Goal: Task Accomplishment & Management: Complete application form

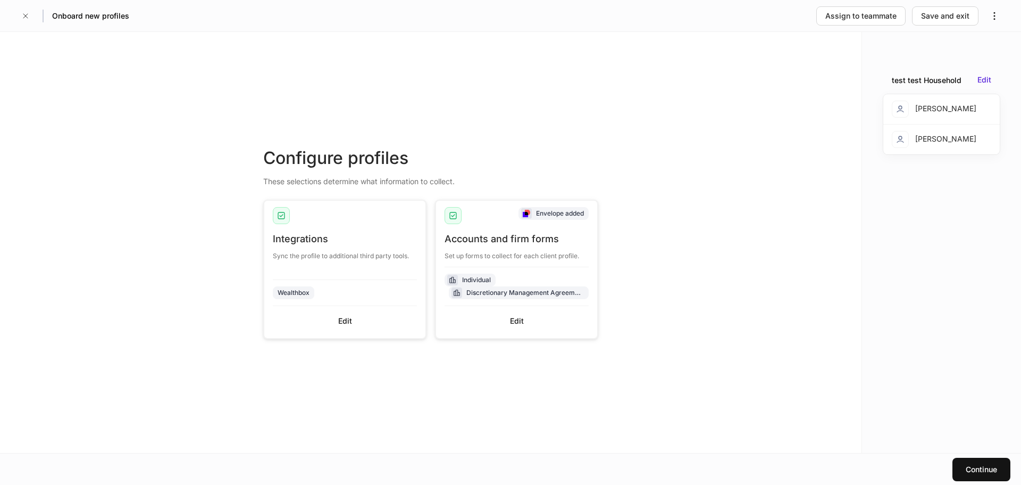
drag, startPoint x: 0, startPoint y: 0, endPoint x: 475, endPoint y: 66, distance: 480.0
click at [474, 60] on div "Configure profiles These selections determine what information to collect. Inte…" at bounding box center [431, 242] width 862 height 421
click at [503, 324] on button "Edit" at bounding box center [517, 320] width 144 height 17
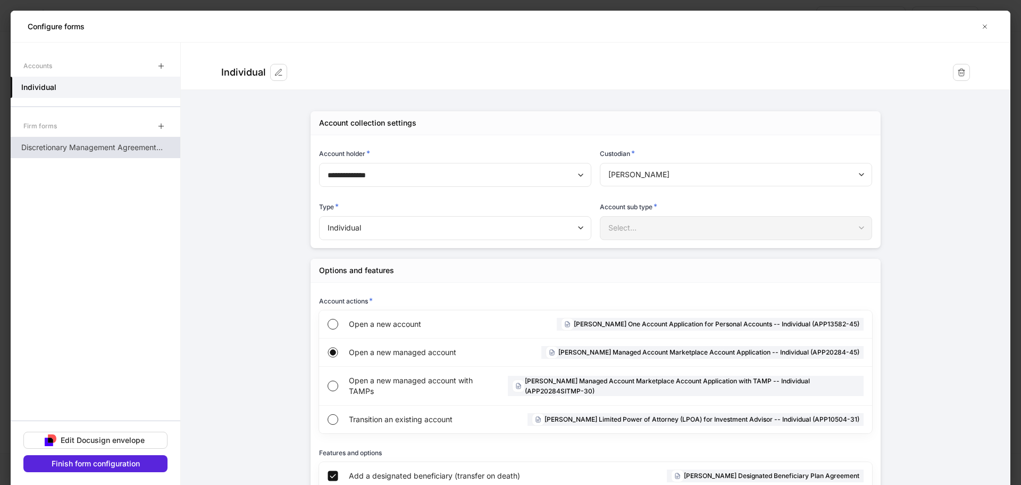
click at [129, 144] on p "Discretionary Management Agreement - FI Products" at bounding box center [92, 147] width 142 height 11
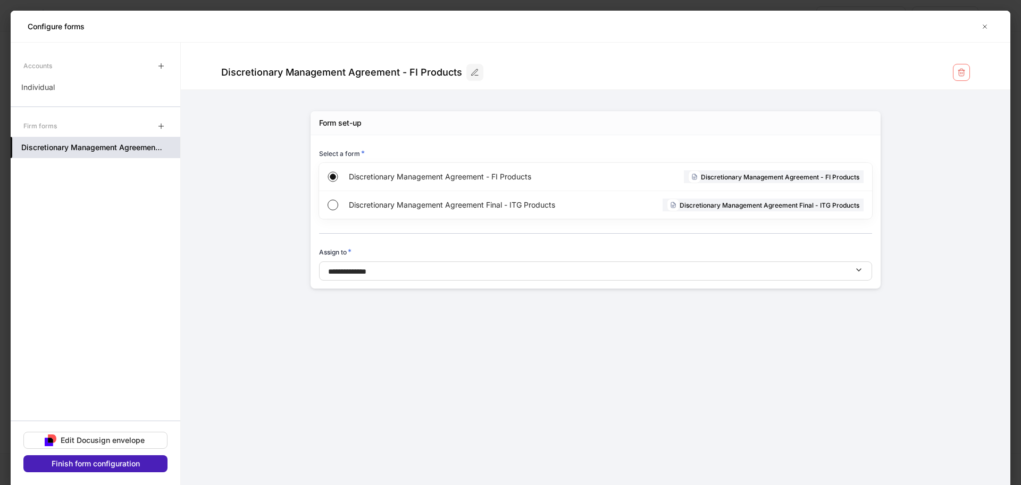
click at [116, 461] on div "Finish form configuration" at bounding box center [96, 463] width 88 height 11
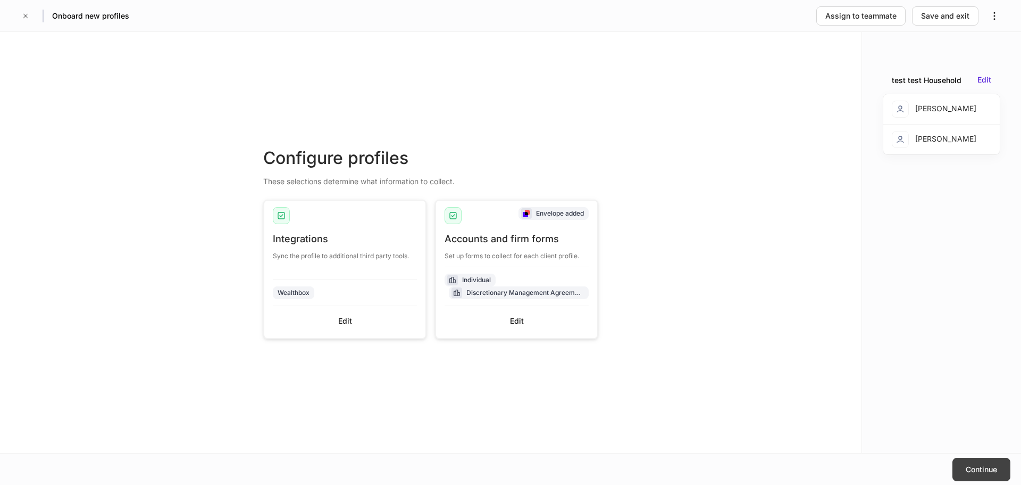
click at [986, 474] on button "Continue" at bounding box center [982, 468] width 58 height 23
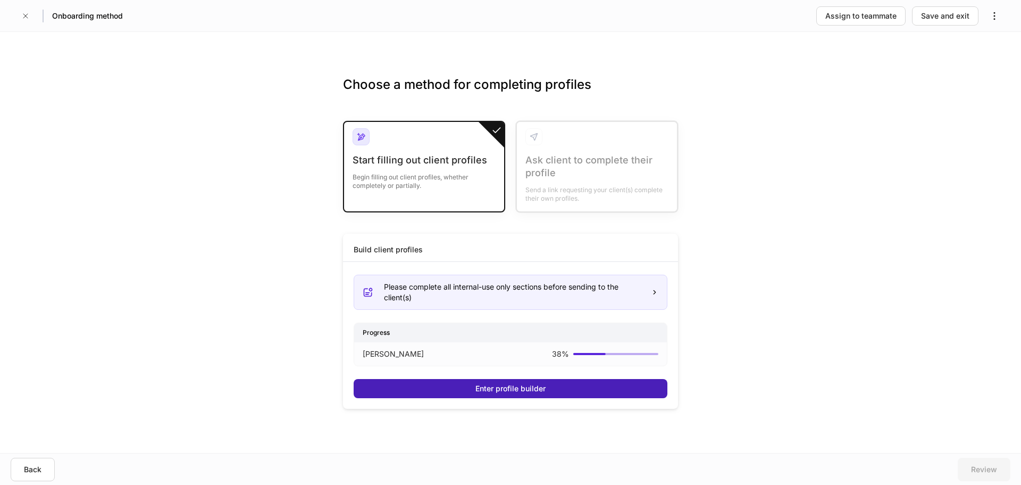
click at [541, 381] on button "Enter profile builder" at bounding box center [511, 388] width 314 height 19
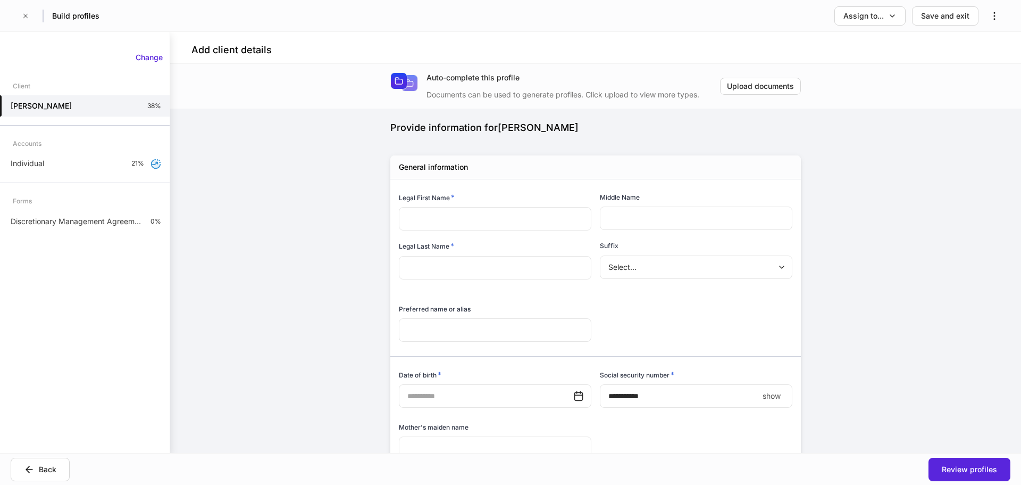
type input "******"
type input "*******"
type input "*"
type input "**********"
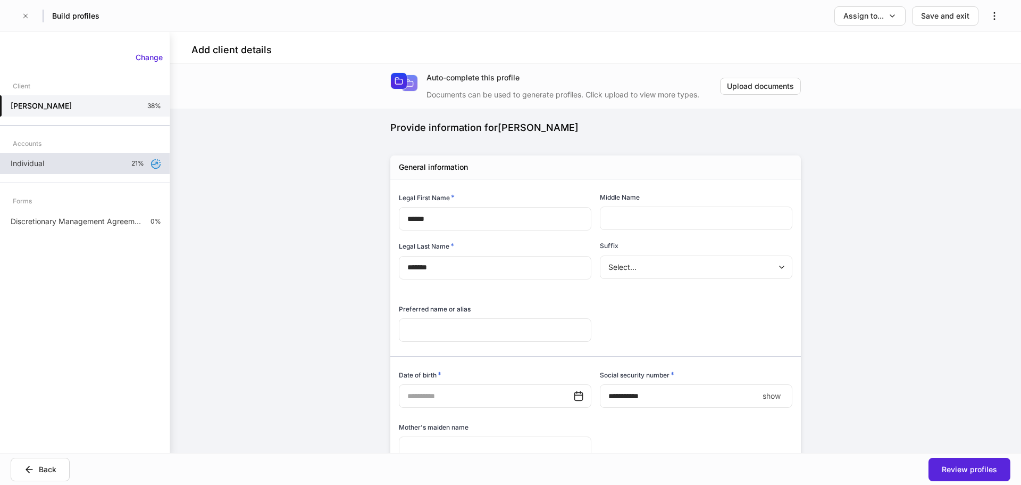
click at [123, 164] on div "Individual 21%" at bounding box center [85, 163] width 170 height 21
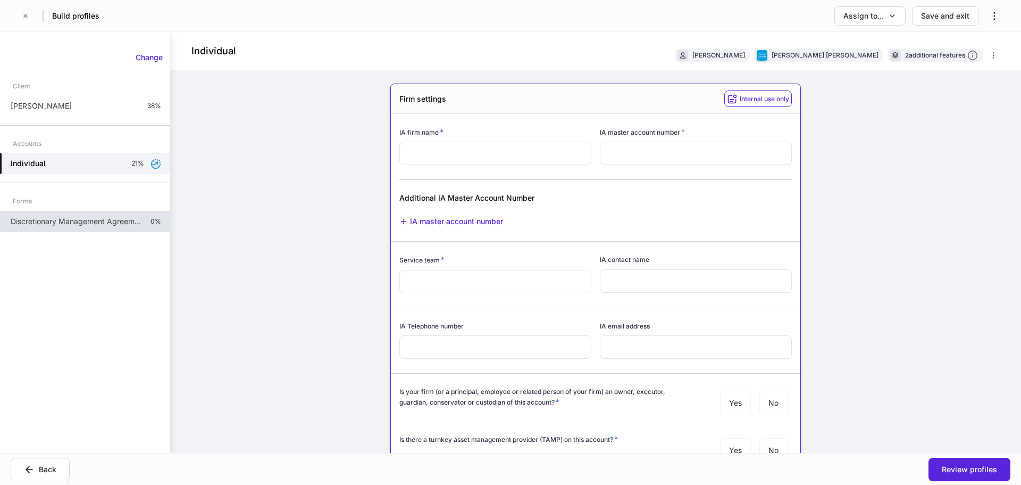
click at [116, 221] on p "Discretionary Management Agreement - FI Products" at bounding box center [76, 221] width 131 height 11
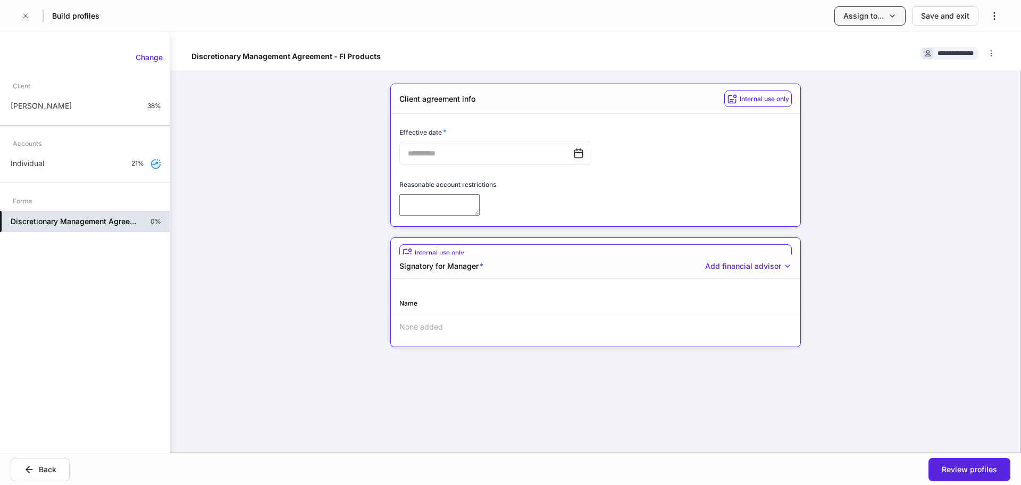
click at [889, 15] on icon "button" at bounding box center [892, 16] width 9 height 9
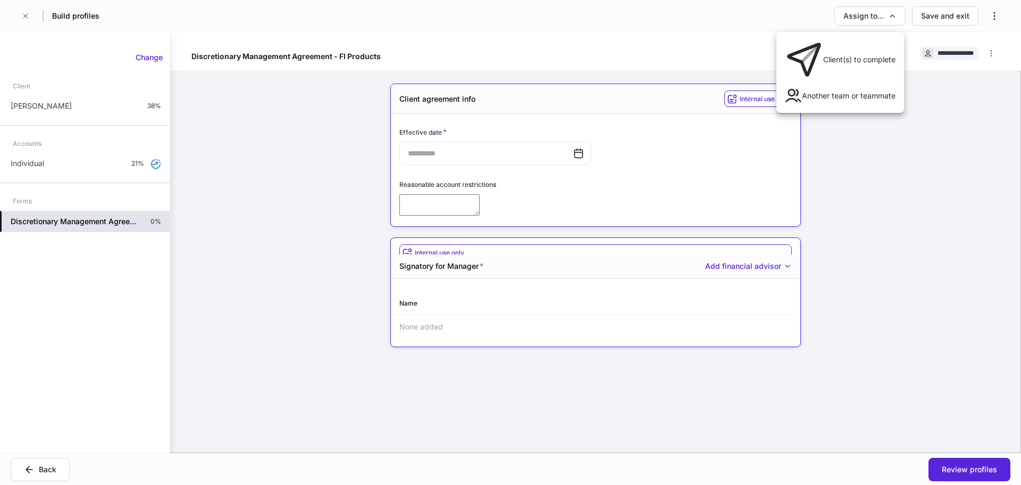
click at [856, 41] on li "Client(s) to complete" at bounding box center [840, 59] width 128 height 47
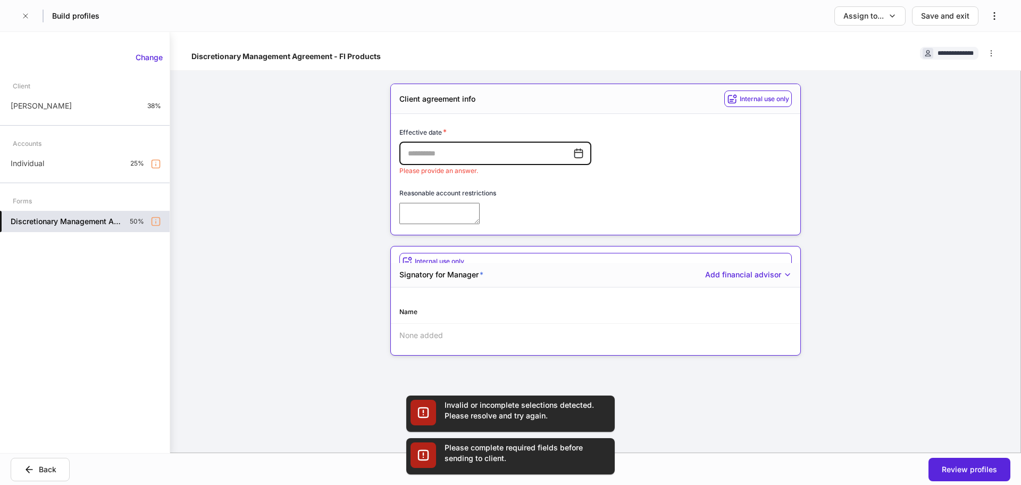
click at [580, 155] on div "​" at bounding box center [495, 152] width 192 height 23
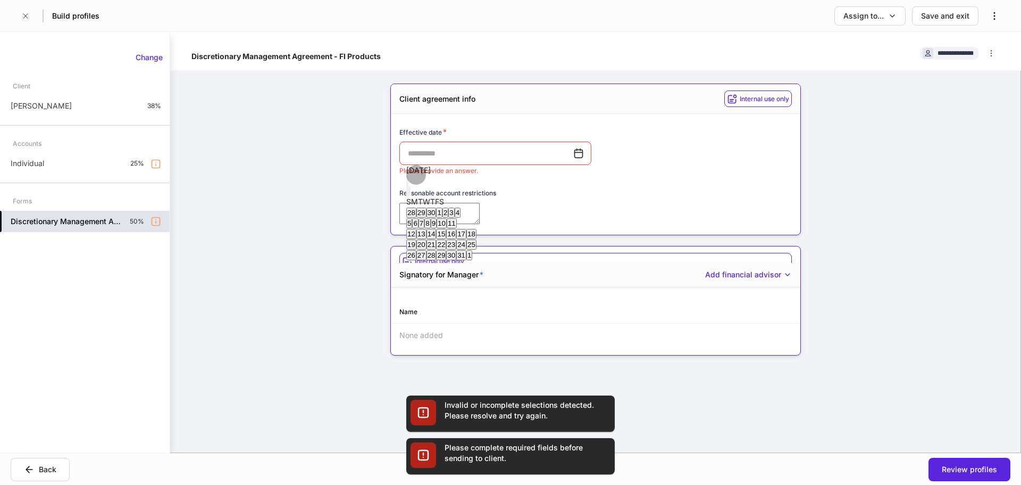
click at [446, 239] on button "15" at bounding box center [441, 234] width 10 height 10
type input "**********"
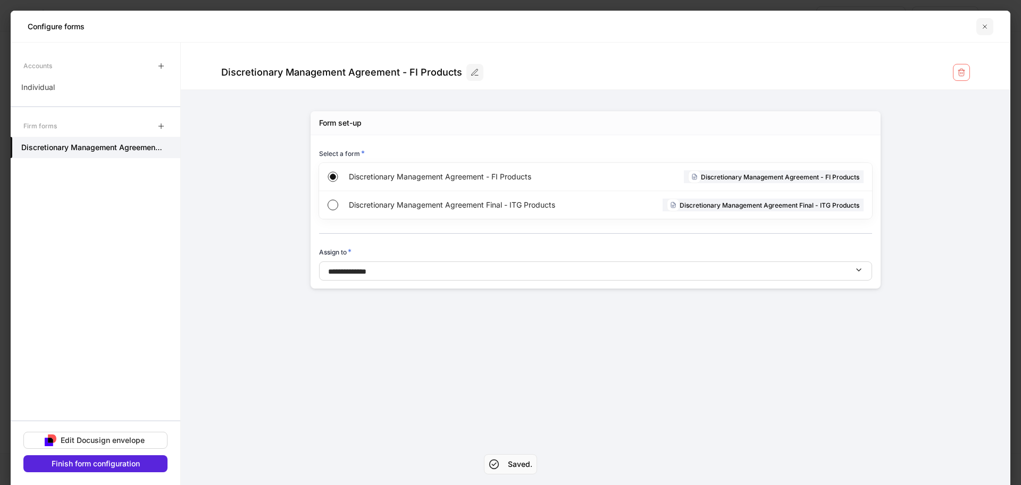
click at [980, 27] on button "button" at bounding box center [984, 26] width 17 height 17
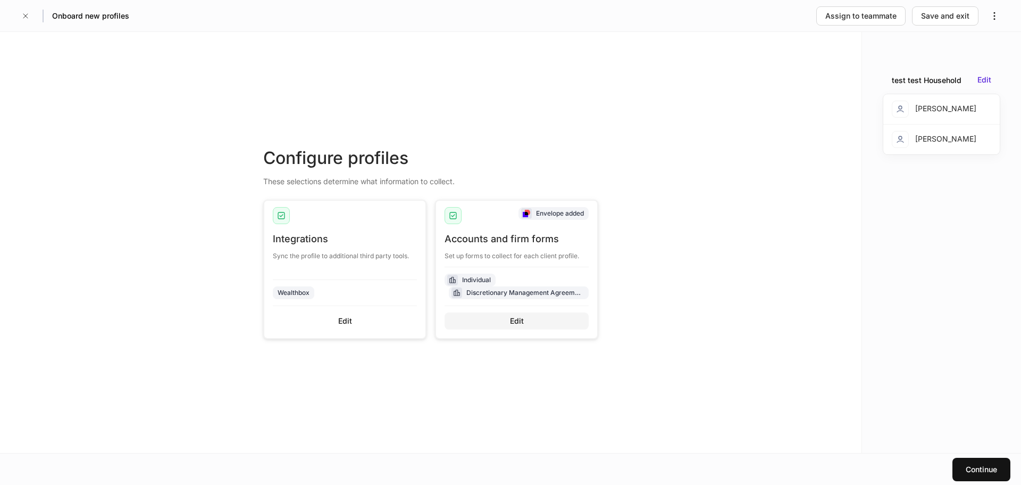
click at [507, 319] on button "Edit" at bounding box center [517, 320] width 144 height 17
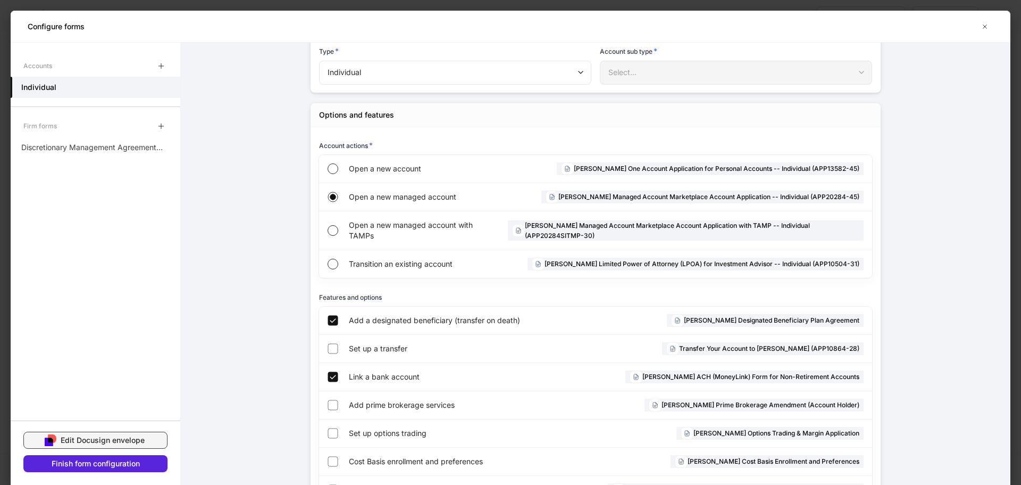
scroll to position [203, 0]
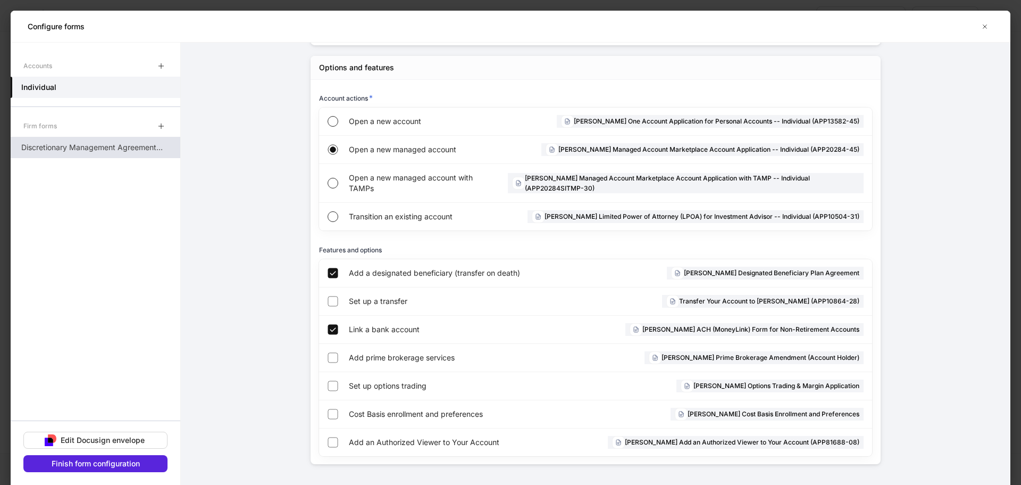
drag, startPoint x: 125, startPoint y: 158, endPoint x: 126, endPoint y: 151, distance: 6.9
click at [126, 156] on div "Accounts Individual Firm forms Discretionary Management Agreement - FI Products" at bounding box center [96, 233] width 170 height 356
click at [125, 146] on p "Discretionary Management Agreement - FI Products" at bounding box center [92, 147] width 142 height 11
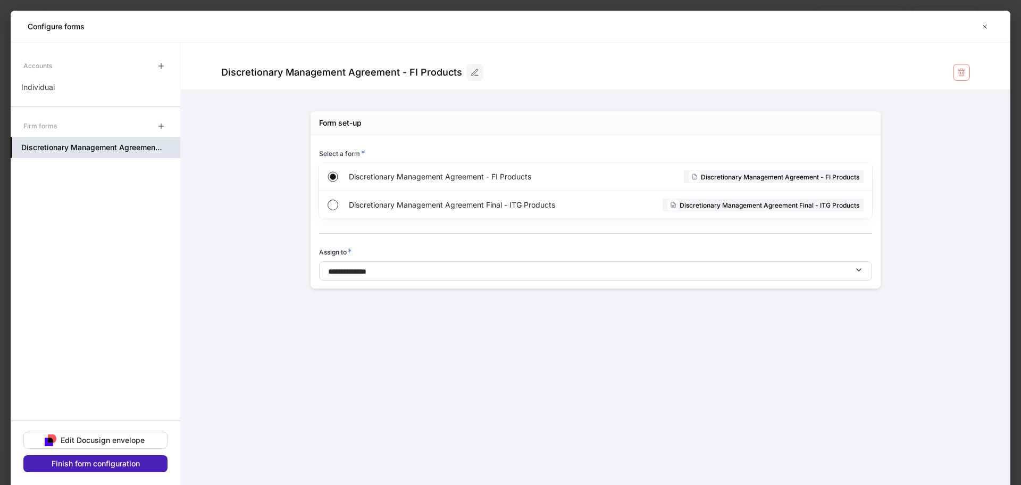
click at [96, 455] on button "Finish form configuration" at bounding box center [95, 463] width 144 height 17
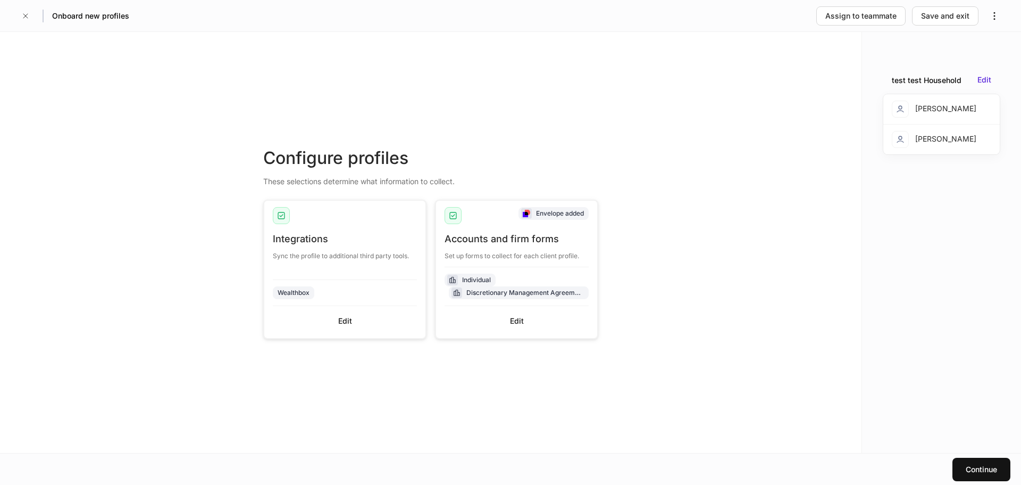
click at [983, 473] on div "Continue" at bounding box center [981, 469] width 31 height 11
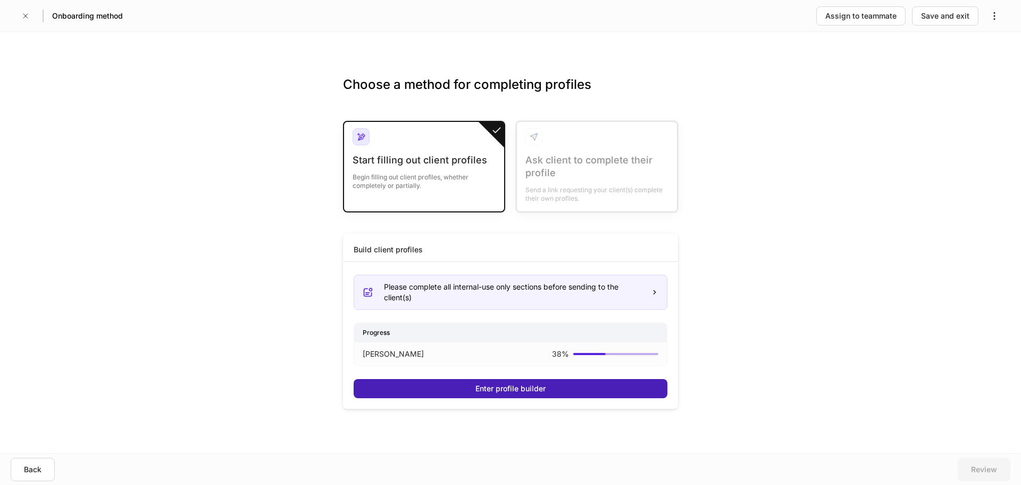
click at [606, 391] on button "Enter profile builder" at bounding box center [511, 388] width 314 height 19
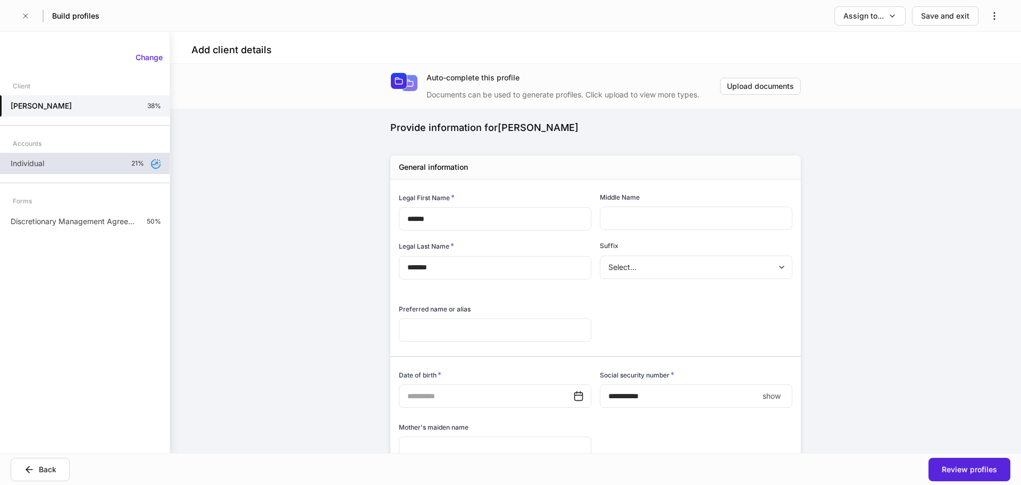
click at [95, 156] on div "Individual 21%" at bounding box center [85, 163] width 170 height 21
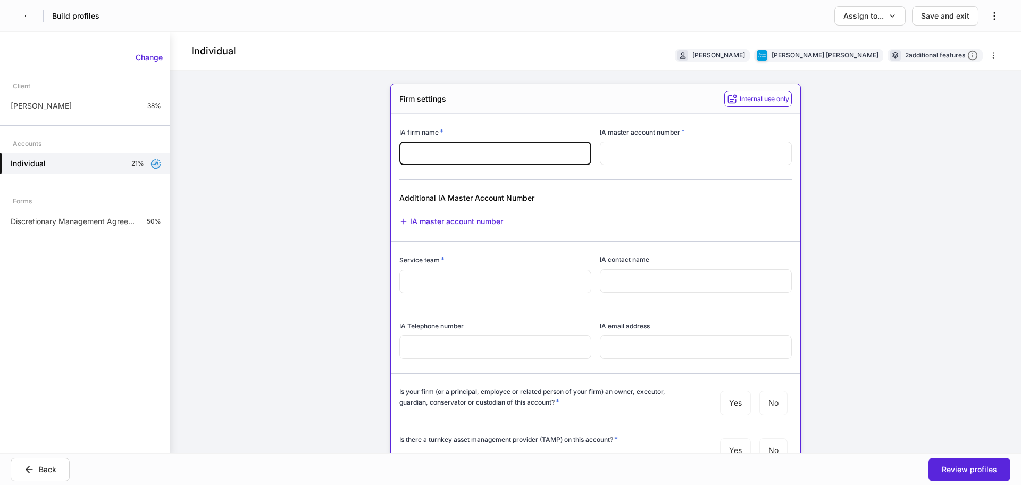
click at [502, 161] on input "text" at bounding box center [495, 152] width 192 height 23
type input "*"
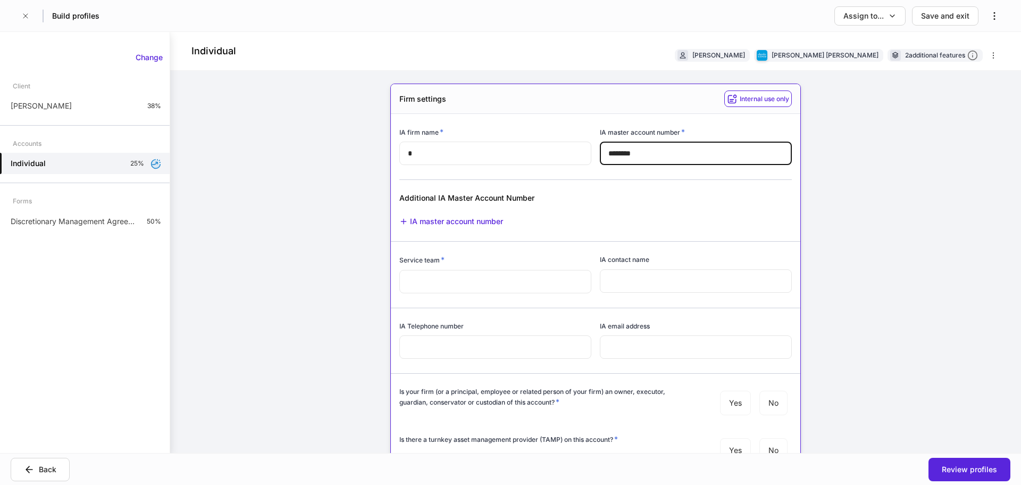
type input "********"
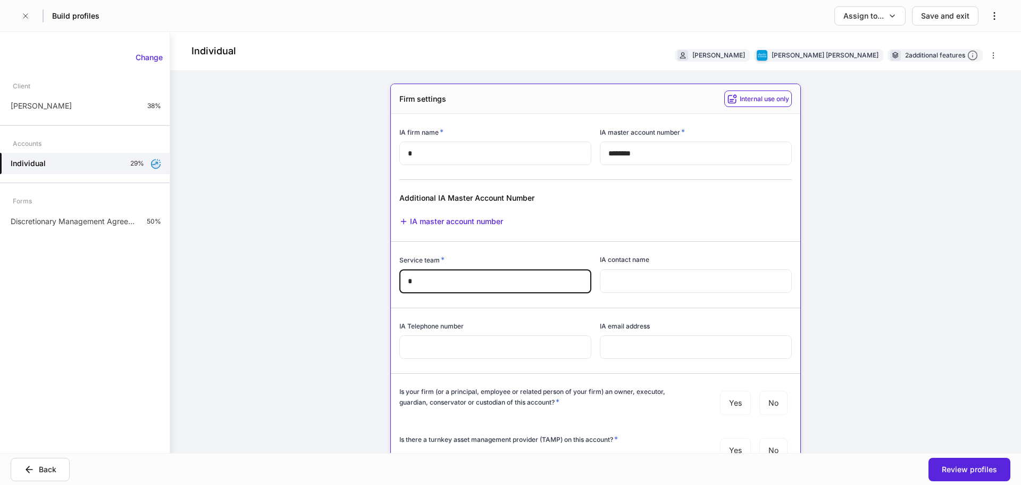
type input "*"
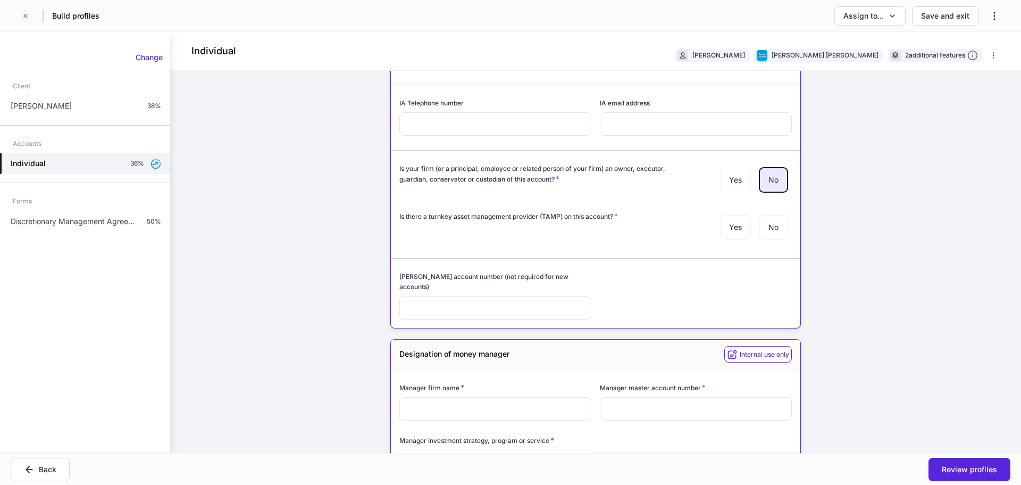
scroll to position [213, 0]
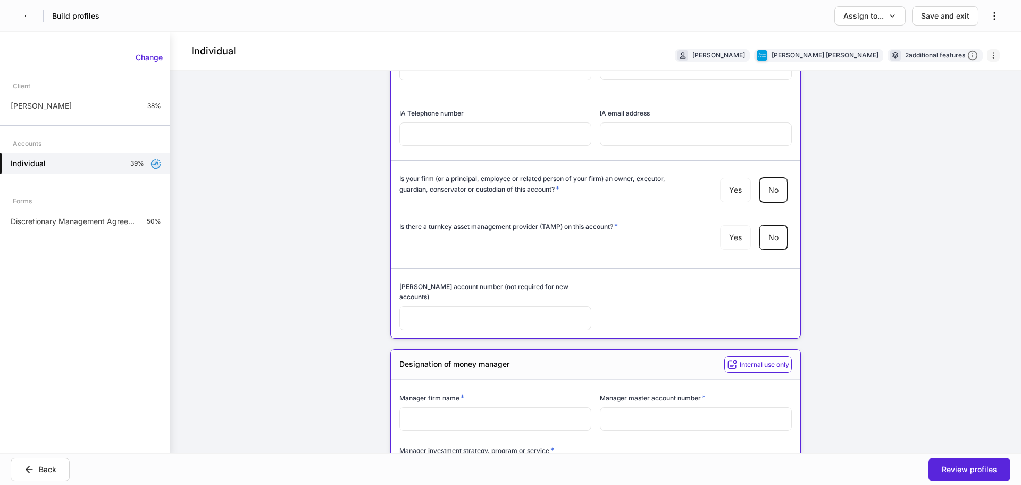
click at [989, 53] on icon "button" at bounding box center [993, 55] width 9 height 9
click at [982, 53] on div at bounding box center [510, 242] width 1021 height 485
click at [989, 53] on icon "button" at bounding box center [993, 55] width 9 height 9
click at [982, 53] on div at bounding box center [510, 242] width 1021 height 485
click at [987, 54] on button "button" at bounding box center [993, 55] width 13 height 13
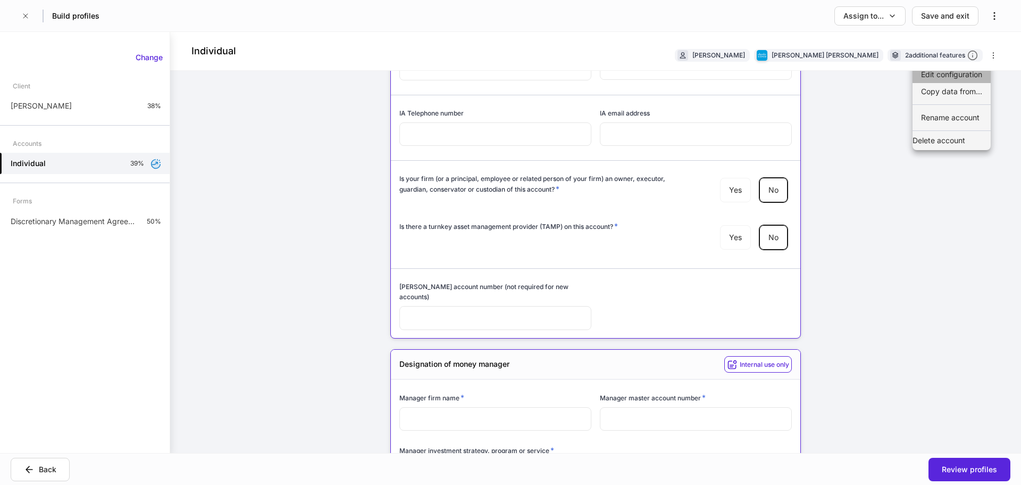
click at [959, 76] on li "Edit configuration" at bounding box center [952, 74] width 78 height 17
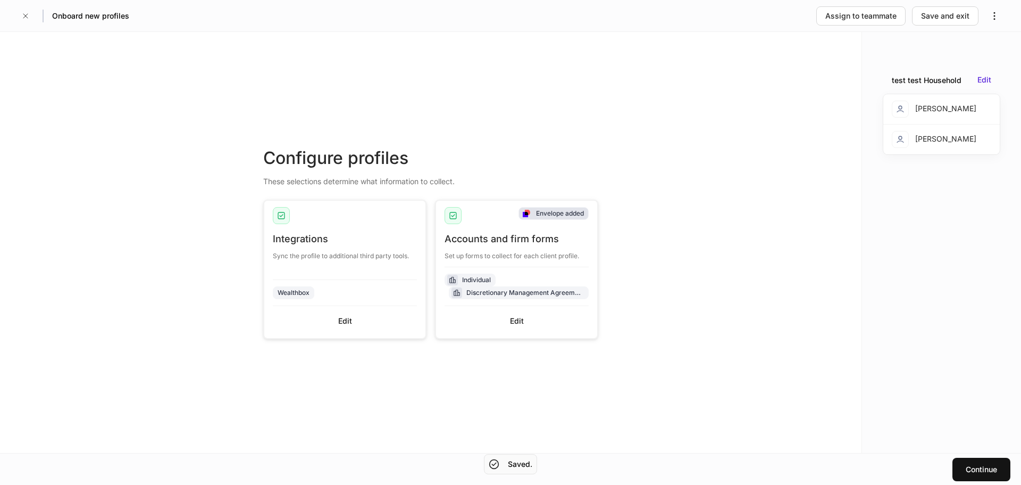
click at [545, 215] on div "Envelope added" at bounding box center [560, 213] width 48 height 10
click at [532, 213] on div "Envelope added" at bounding box center [554, 213] width 70 height 13
click at [527, 213] on icon at bounding box center [526, 212] width 3 height 3
click at [975, 468] on div "Continue" at bounding box center [981, 469] width 31 height 11
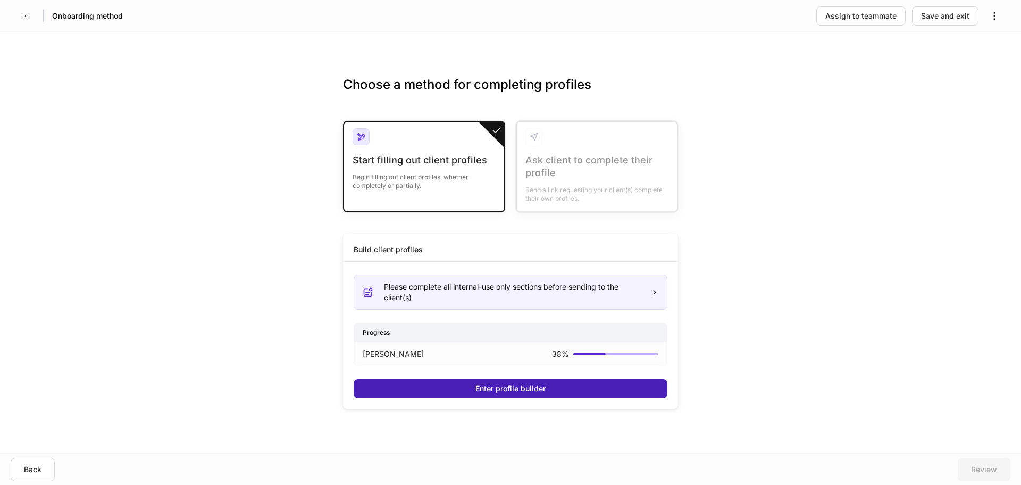
click at [559, 385] on button "Enter profile builder" at bounding box center [511, 388] width 314 height 19
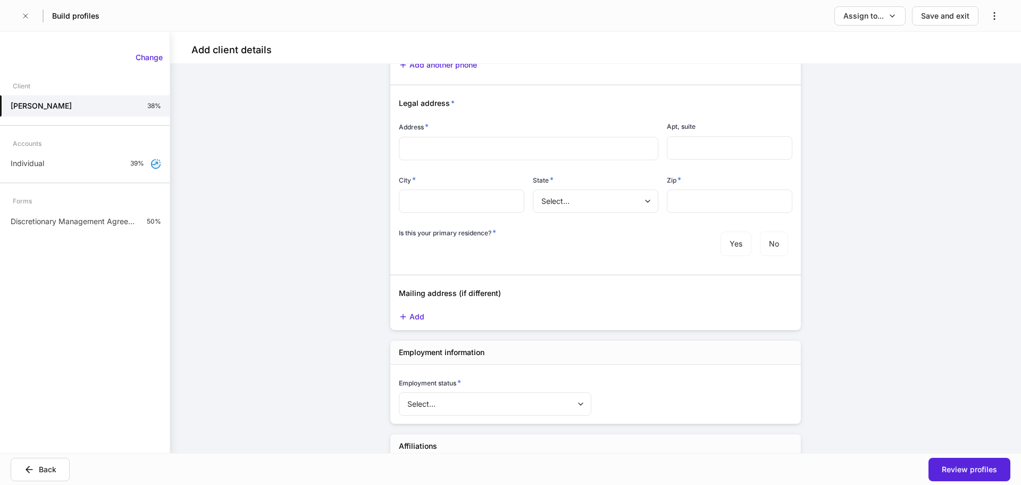
scroll to position [851, 0]
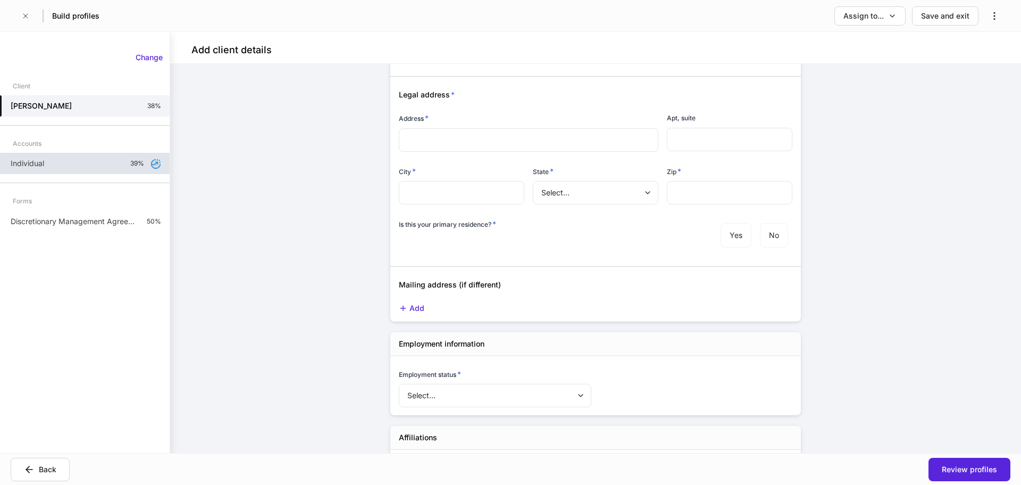
click at [87, 162] on div "Individual 39%" at bounding box center [85, 163] width 170 height 21
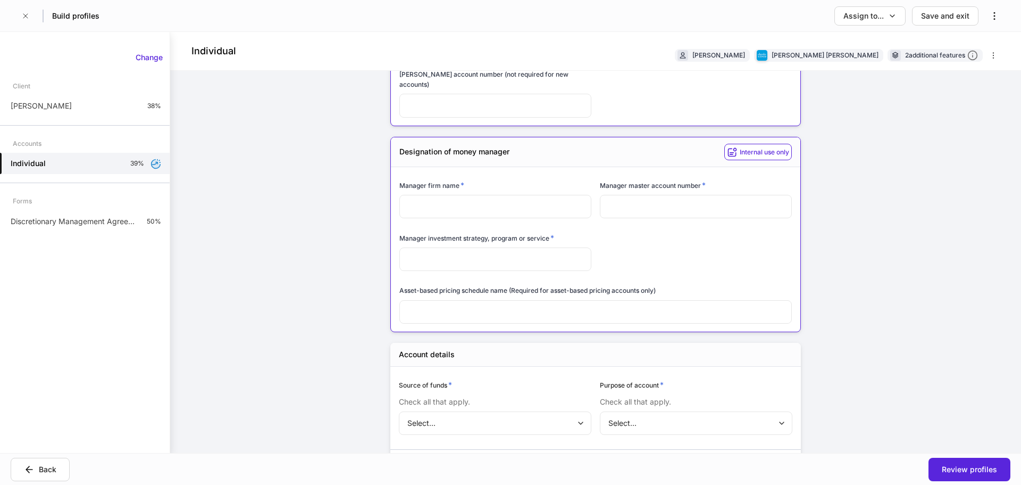
scroll to position [425, 0]
click at [465, 194] on input "text" at bounding box center [495, 205] width 192 height 23
type input "*"
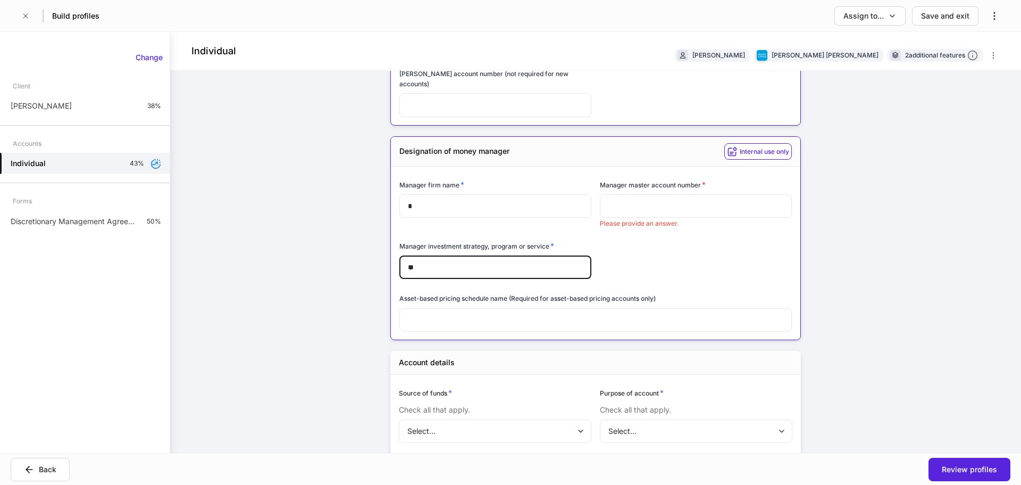
type input "**"
click at [653, 194] on input "text" at bounding box center [696, 205] width 192 height 23
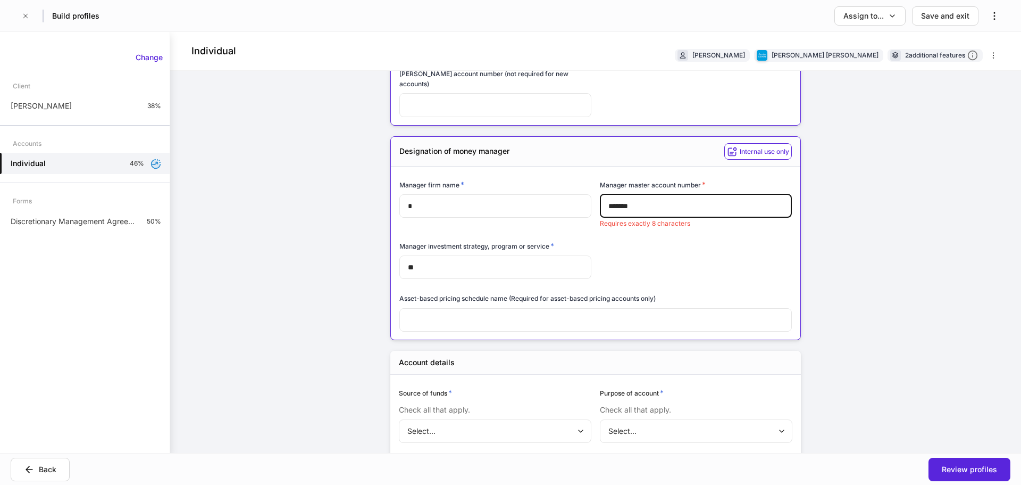
type input "********"
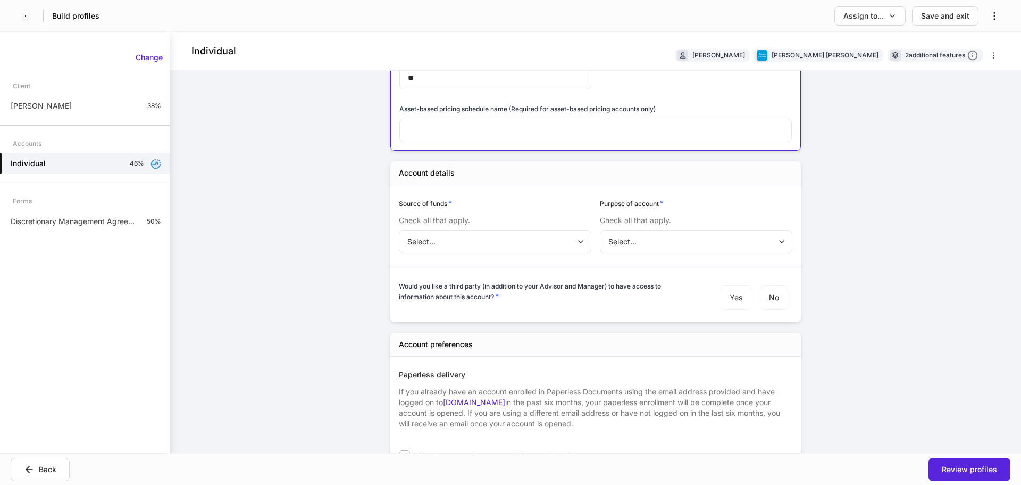
scroll to position [691, 0]
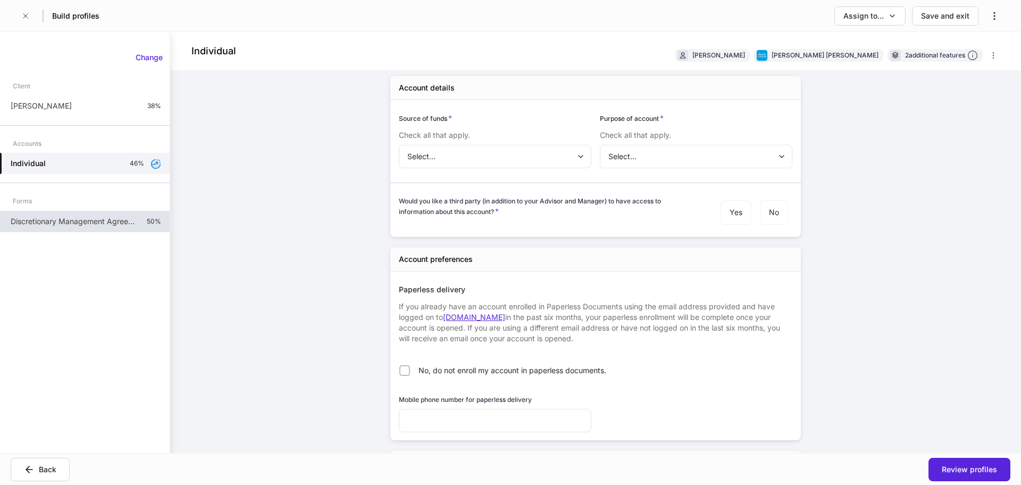
click at [132, 225] on p "Discretionary Management Agreement - FI Products" at bounding box center [75, 221] width 128 height 11
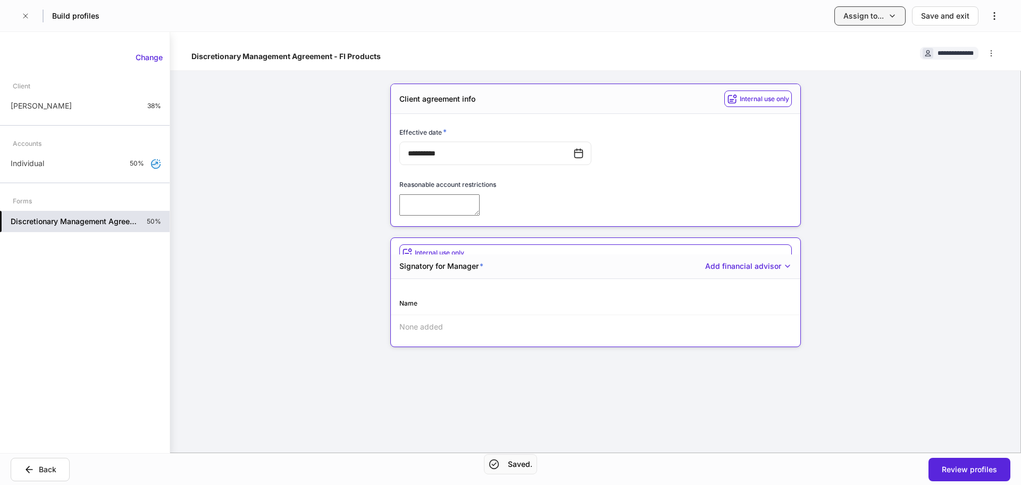
click at [890, 25] on div "Build profiles Assign to... Save and exit" at bounding box center [510, 15] width 1021 height 31
click at [890, 23] on button "Assign to..." at bounding box center [869, 15] width 71 height 19
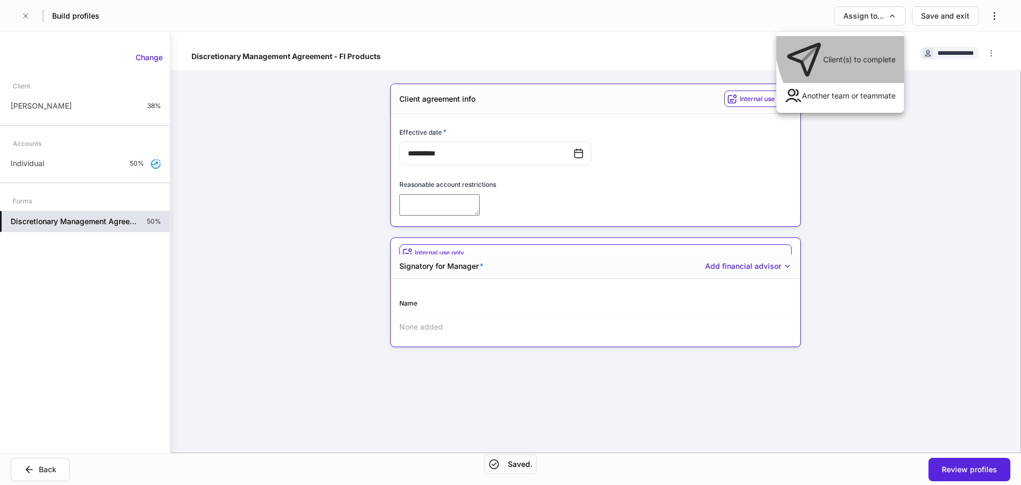
click at [869, 45] on li "Client(s) to complete" at bounding box center [840, 59] width 128 height 47
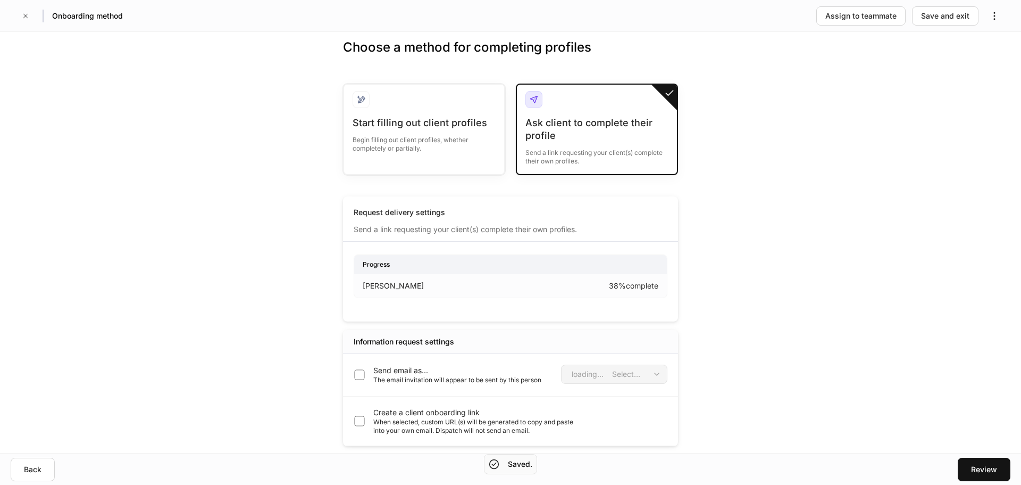
click at [373, 374] on label "Send email as... The email invitation will appear to be sent by this person" at bounding box center [445, 374] width 194 height 19
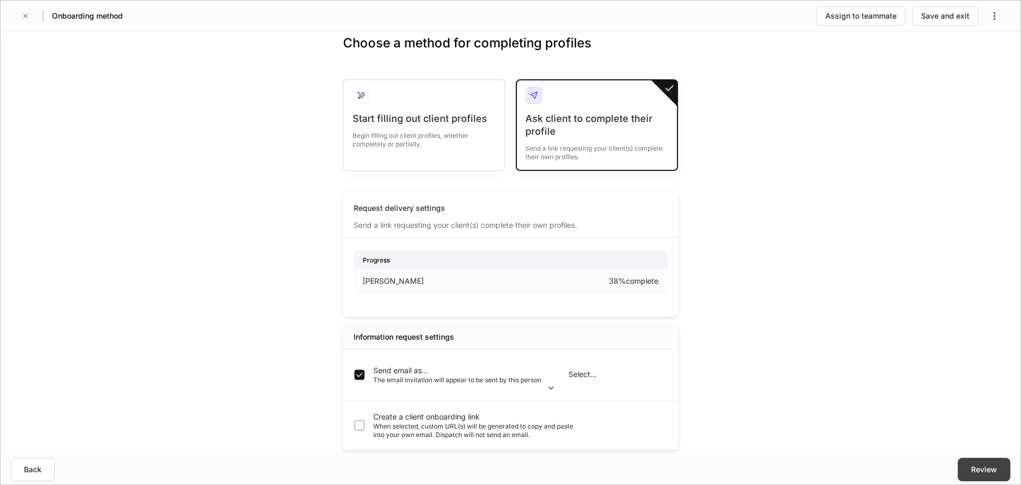
click at [989, 466] on div "Review" at bounding box center [984, 469] width 26 height 11
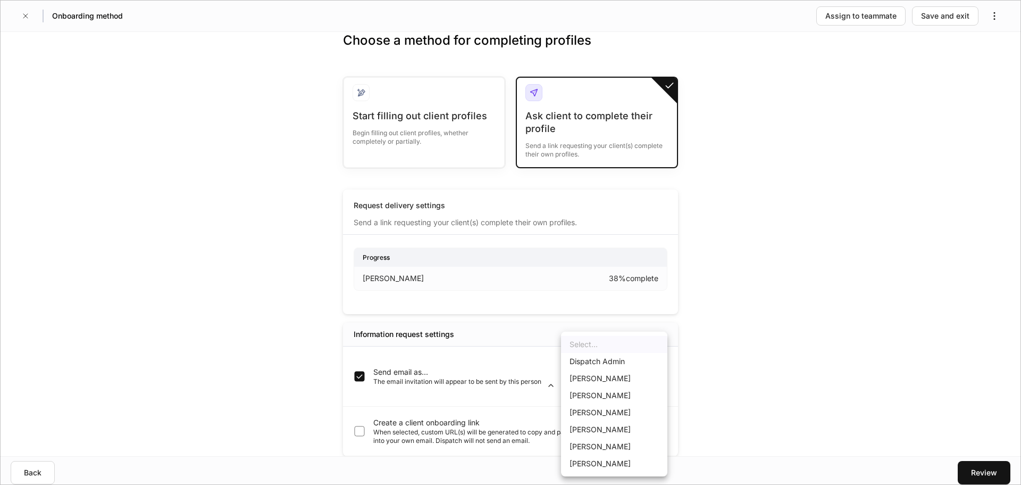
click at [578, 372] on body "Onboarding method Assign to teammate Save and exit Choose a method for completi…" at bounding box center [510, 242] width 1021 height 485
click at [600, 362] on li "Dispatch Admin" at bounding box center [614, 361] width 106 height 17
type input "******"
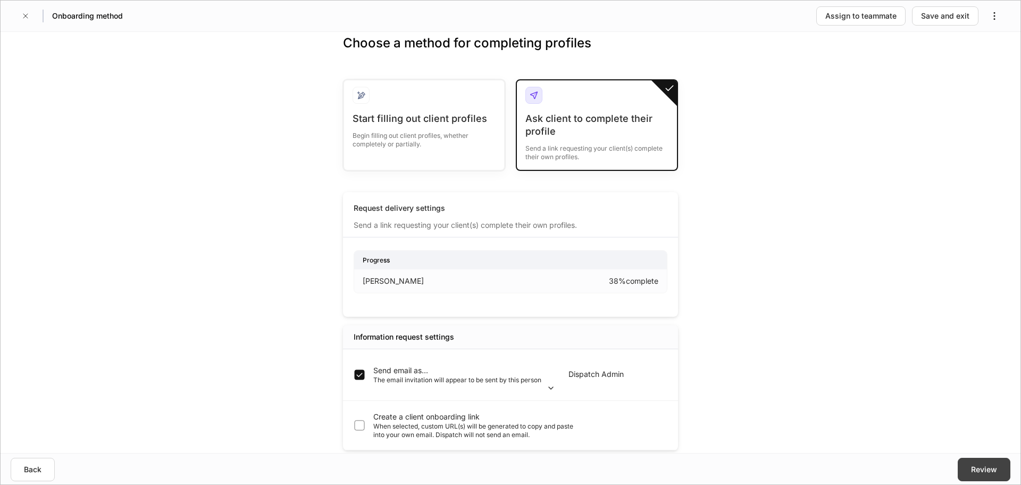
click at [1008, 466] on button "Review" at bounding box center [984, 468] width 53 height 23
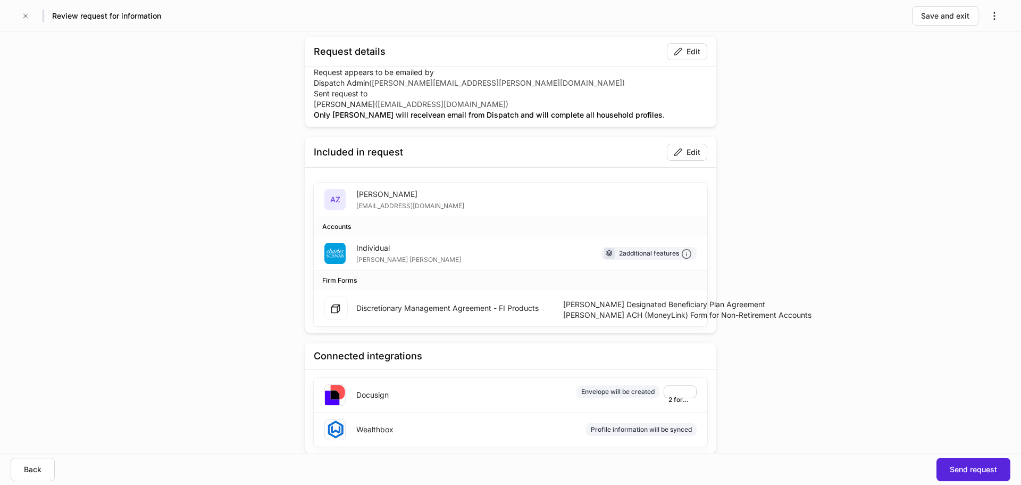
scroll to position [81, 0]
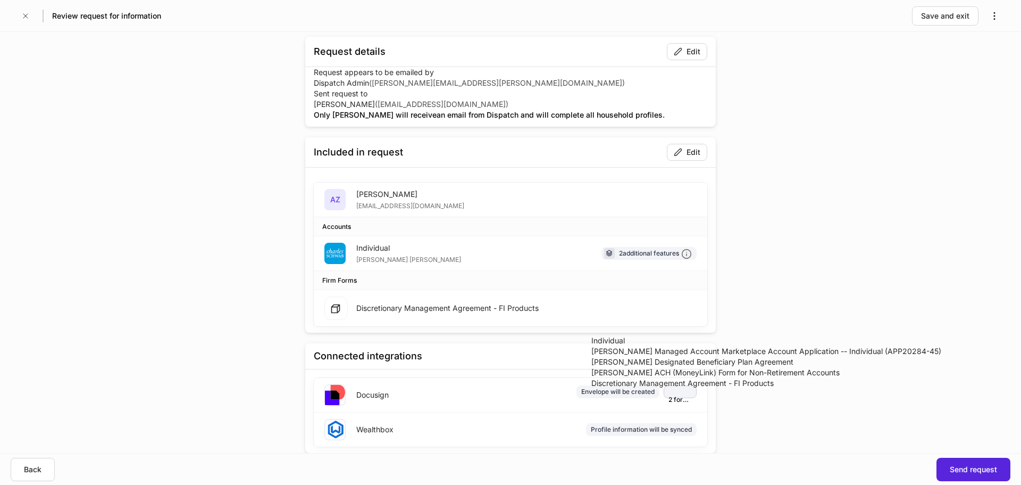
click at [669, 398] on div "2 forms" at bounding box center [680, 391] width 23 height 26
click at [762, 410] on div "Review request for information By clicking ‘Send requests’, emails will be deli…" at bounding box center [510, 242] width 1021 height 421
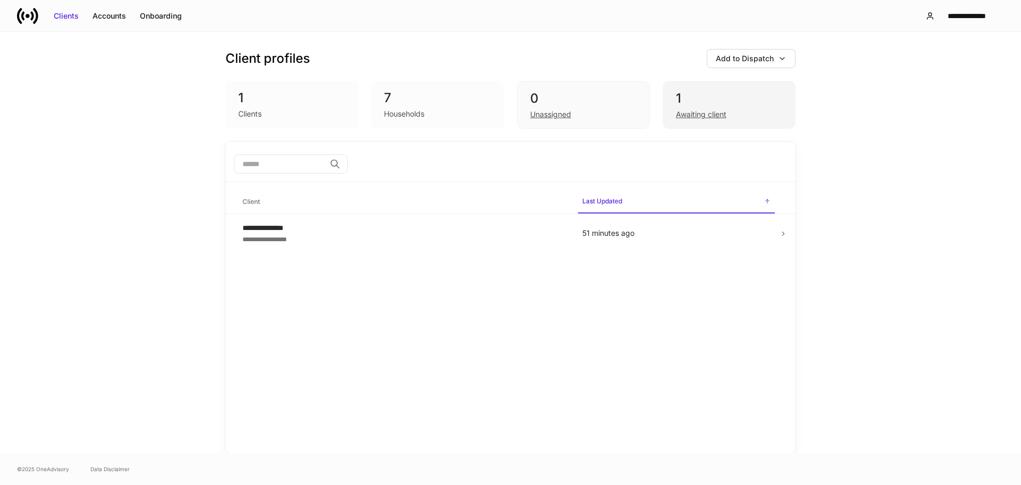
click at [727, 98] on div "1" at bounding box center [729, 98] width 106 height 17
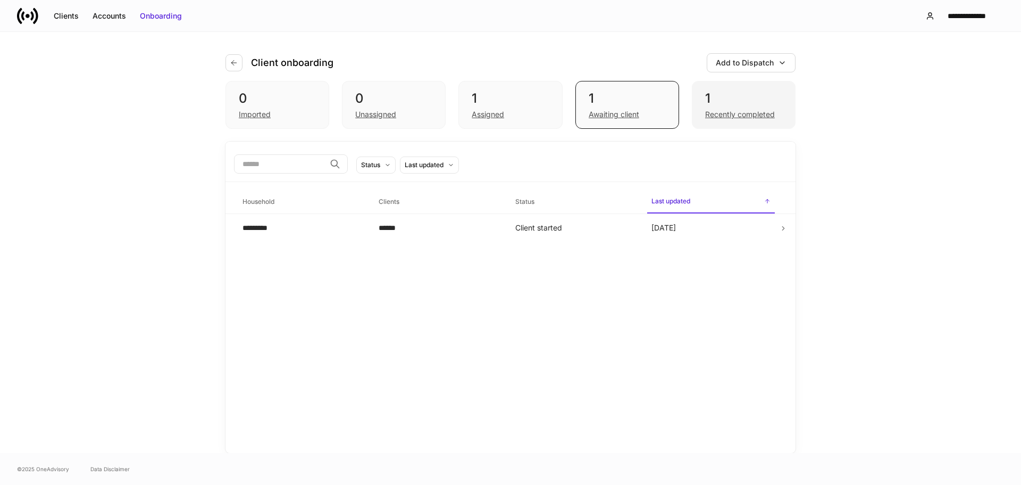
click at [720, 89] on div "1 Recently completed" at bounding box center [744, 105] width 104 height 48
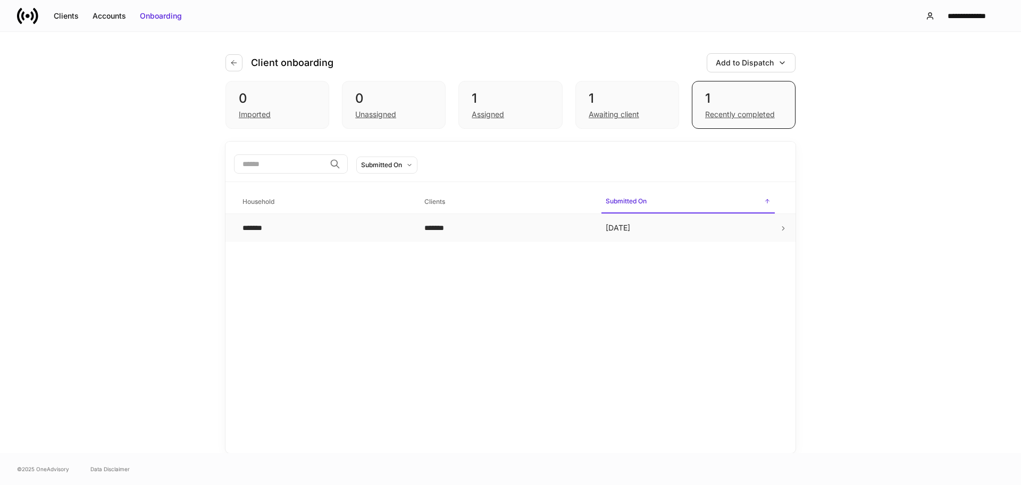
click at [531, 230] on div "*******" at bounding box center [506, 227] width 165 height 11
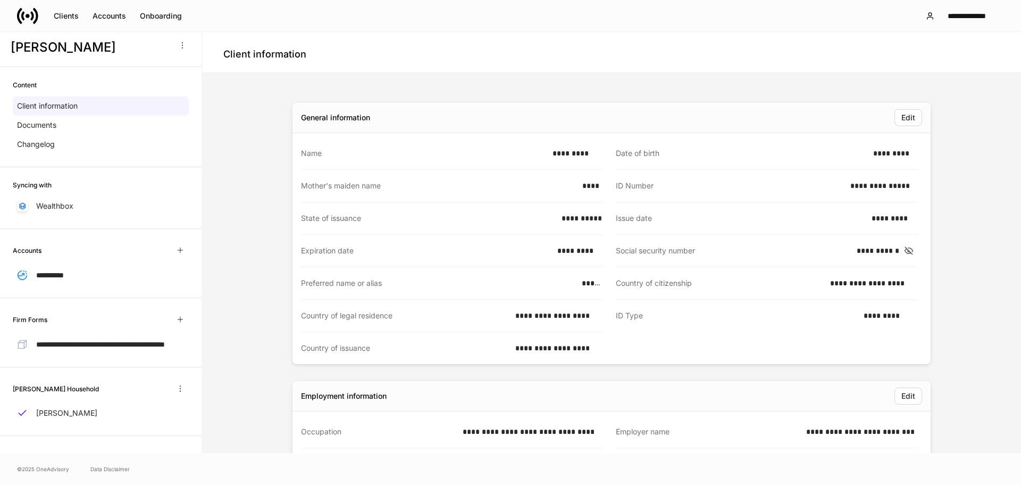
scroll to position [24, 0]
click at [955, 13] on div "**********" at bounding box center [967, 16] width 56 height 11
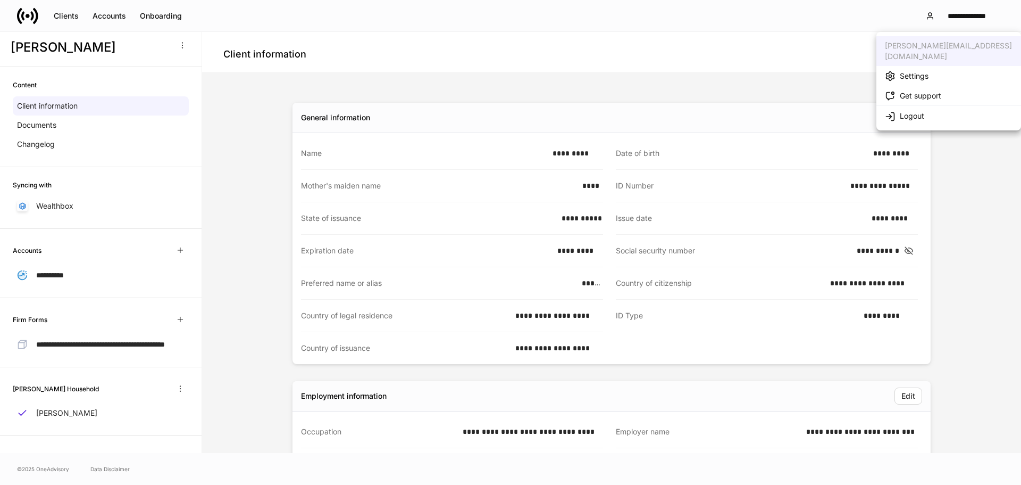
click at [113, 191] on div at bounding box center [510, 242] width 1021 height 485
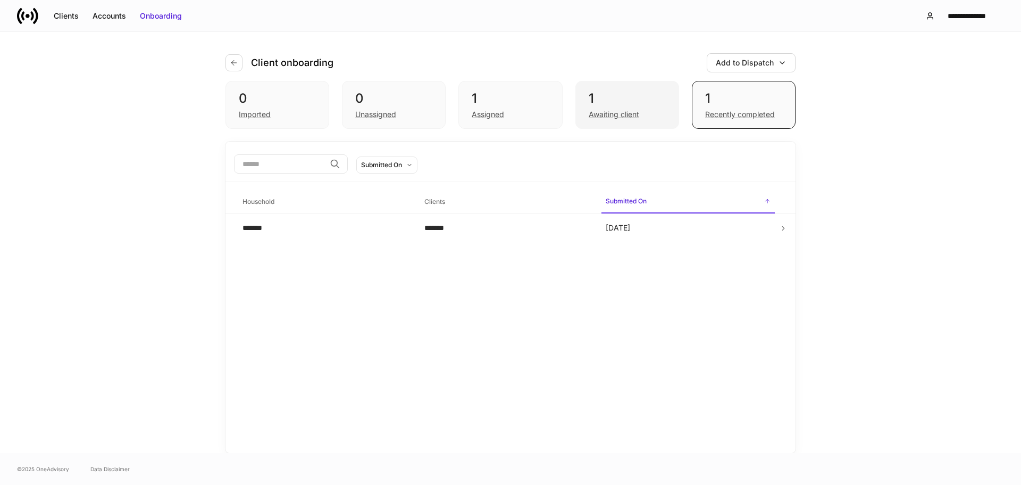
click at [618, 98] on div "1" at bounding box center [627, 98] width 77 height 17
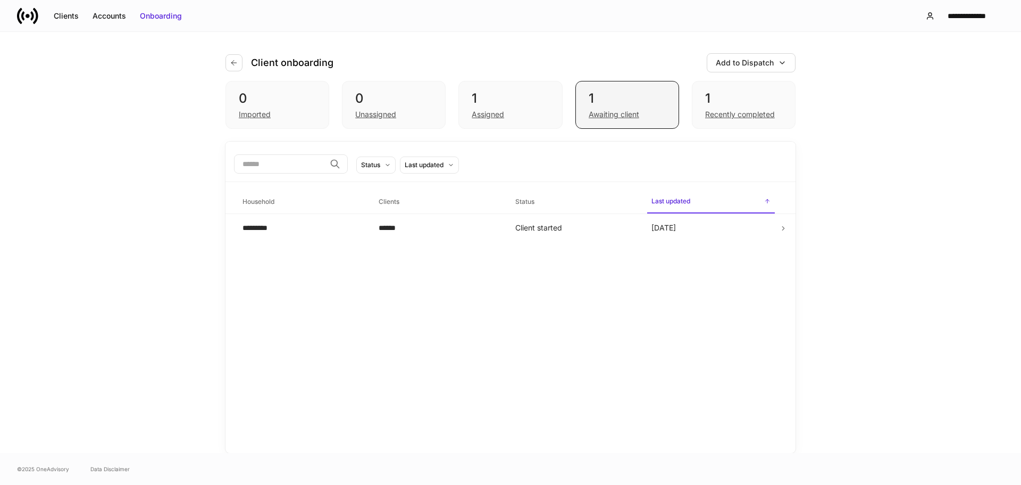
click at [636, 104] on div "1" at bounding box center [627, 98] width 77 height 17
click at [611, 233] on td "Client started" at bounding box center [575, 228] width 136 height 28
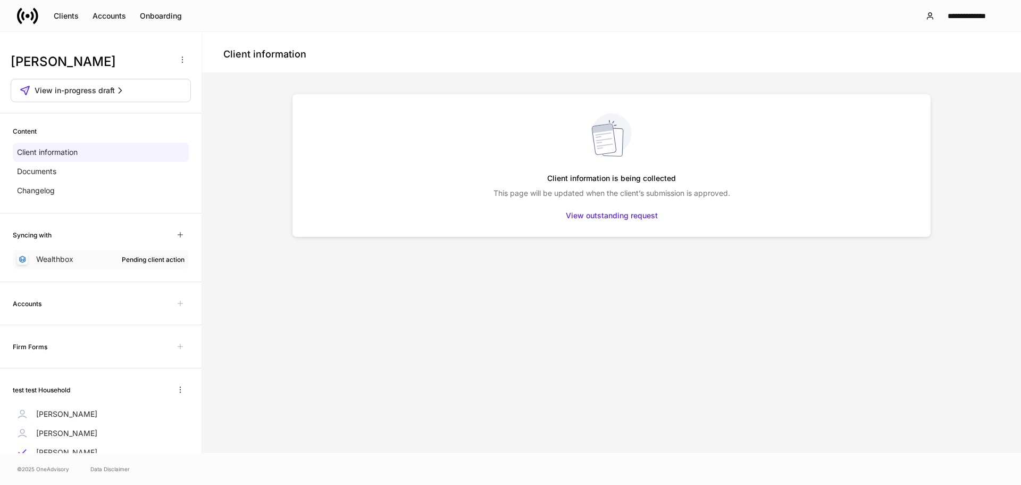
click at [143, 257] on div "Pending client action" at bounding box center [153, 259] width 63 height 10
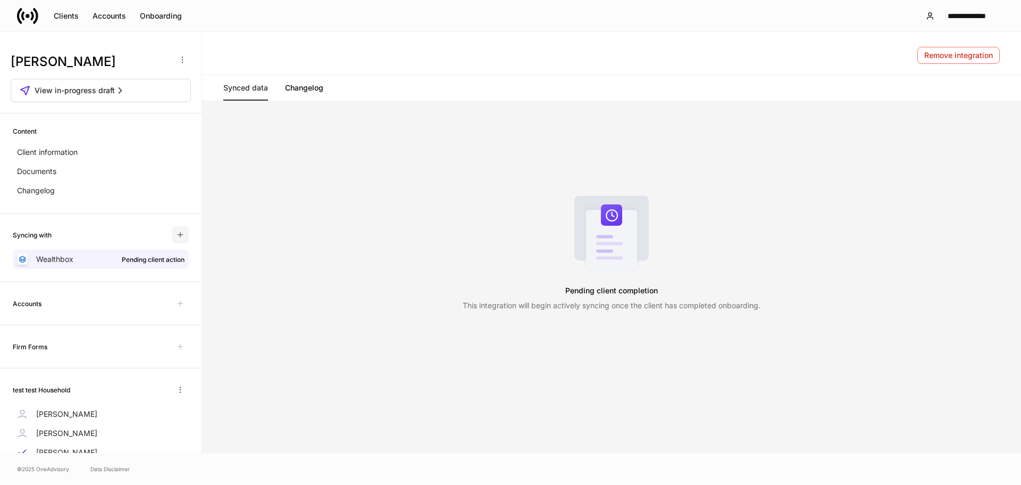
click at [176, 239] on icon "button" at bounding box center [180, 234] width 9 height 9
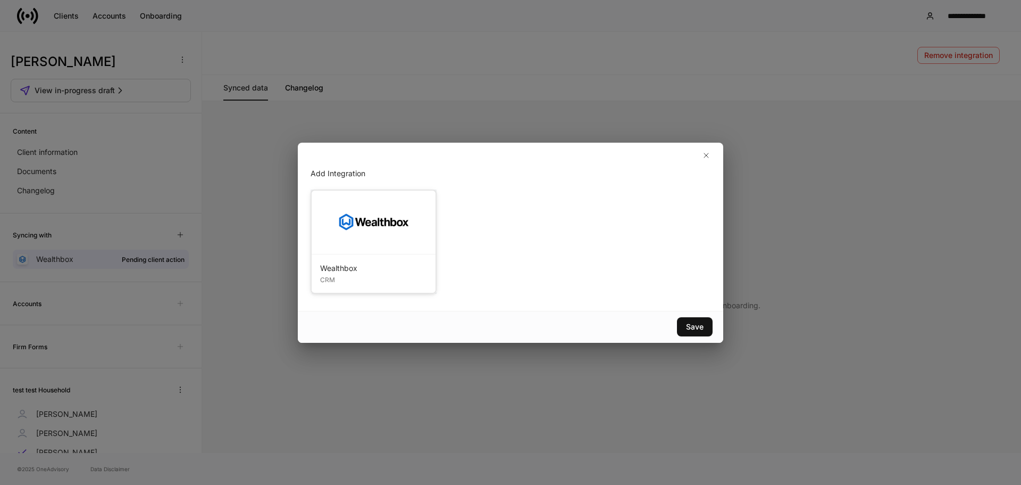
click at [708, 152] on icon "button" at bounding box center [706, 155] width 9 height 9
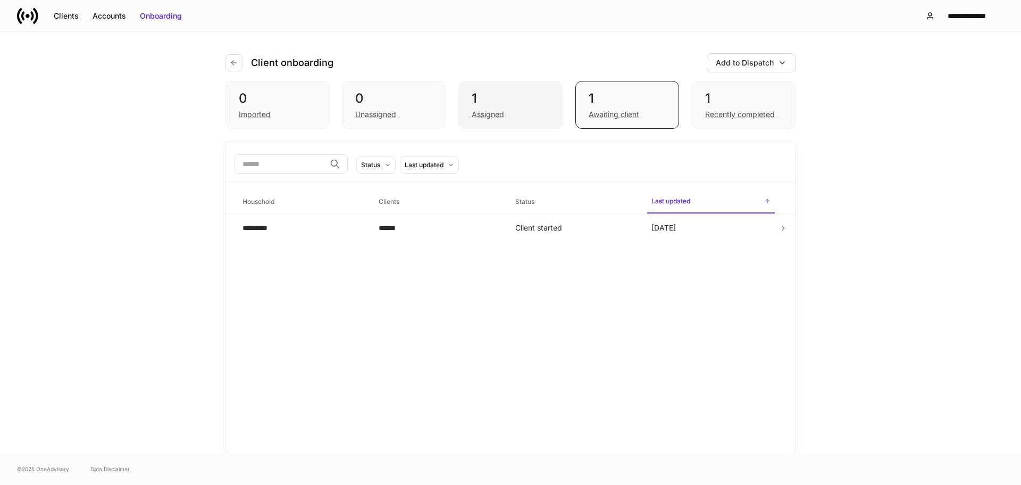
click at [530, 103] on div "1" at bounding box center [510, 98] width 77 height 17
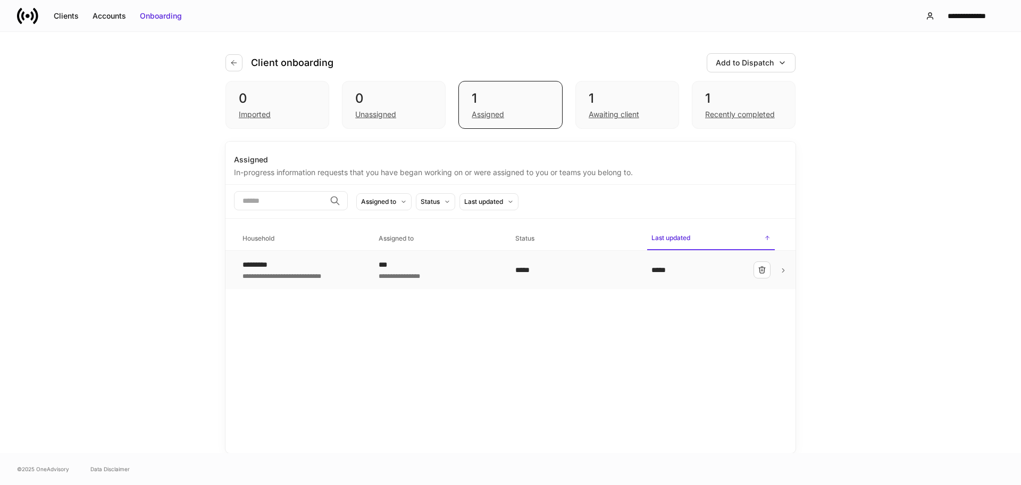
click at [428, 272] on div "**********" at bounding box center [438, 275] width 119 height 11
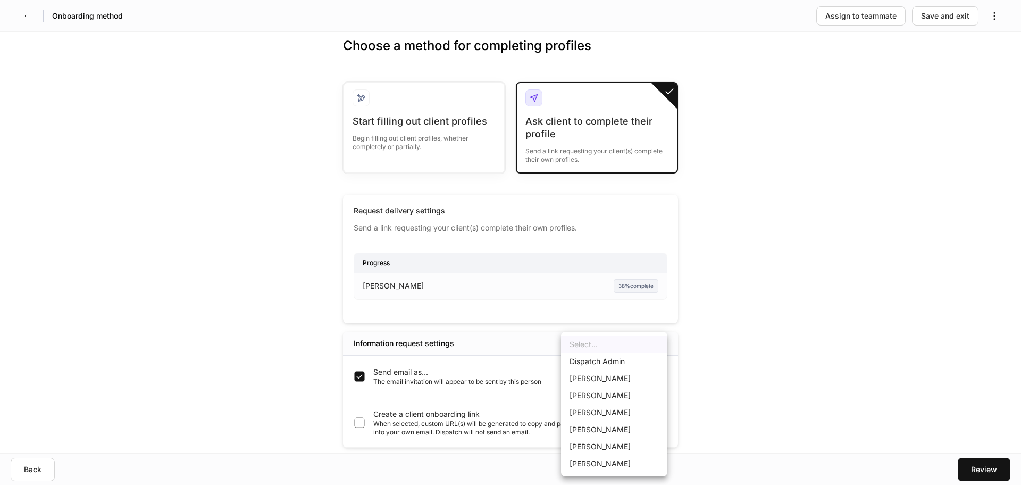
click at [614, 368] on body "Onboarding method Assign to teammate Save and exit Choose a method for completi…" at bounding box center [510, 242] width 1021 height 485
click at [619, 355] on li "Dispatch Admin" at bounding box center [614, 361] width 106 height 17
type input "******"
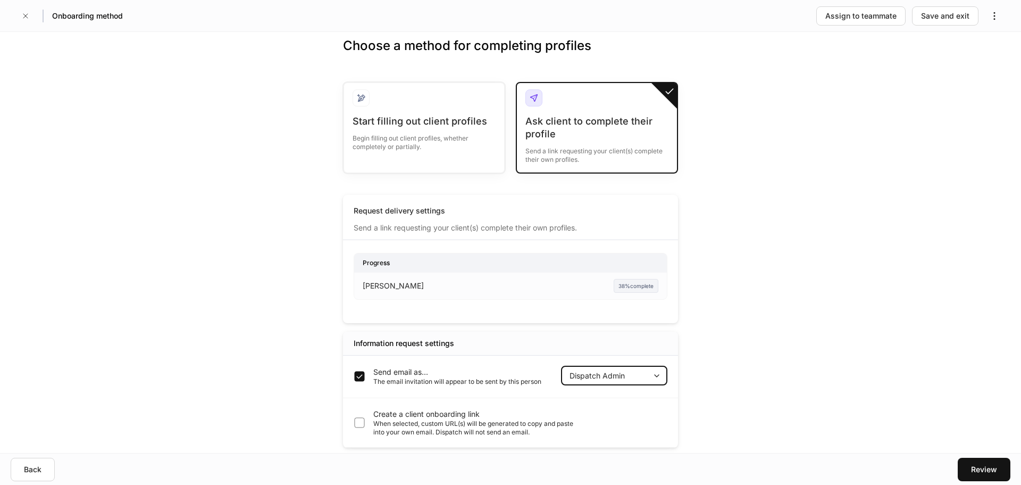
click at [725, 367] on div "Choose a method for completing profiles Start filling out client profiles Begin…" at bounding box center [510, 242] width 1021 height 421
click at [965, 467] on button "Review" at bounding box center [984, 468] width 53 height 23
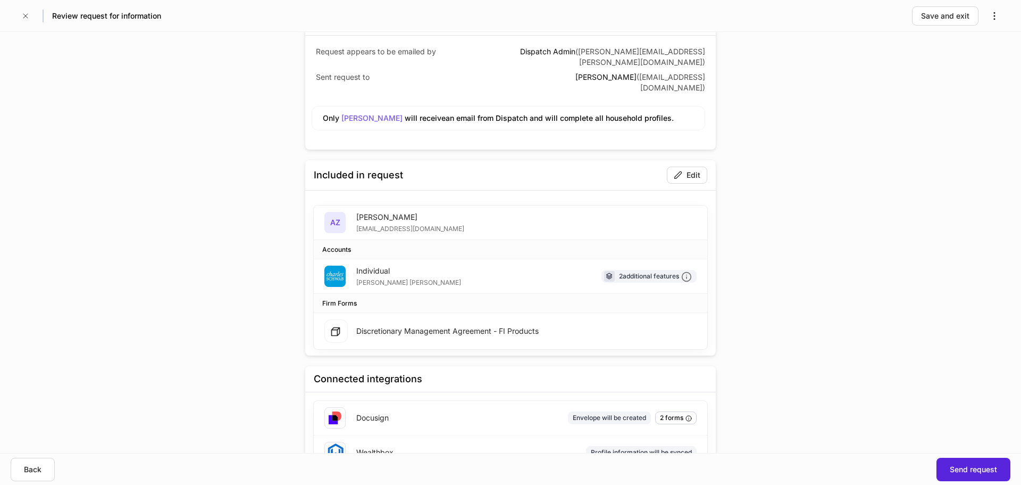
scroll to position [81, 0]
click at [979, 474] on button "Send request" at bounding box center [974, 468] width 74 height 23
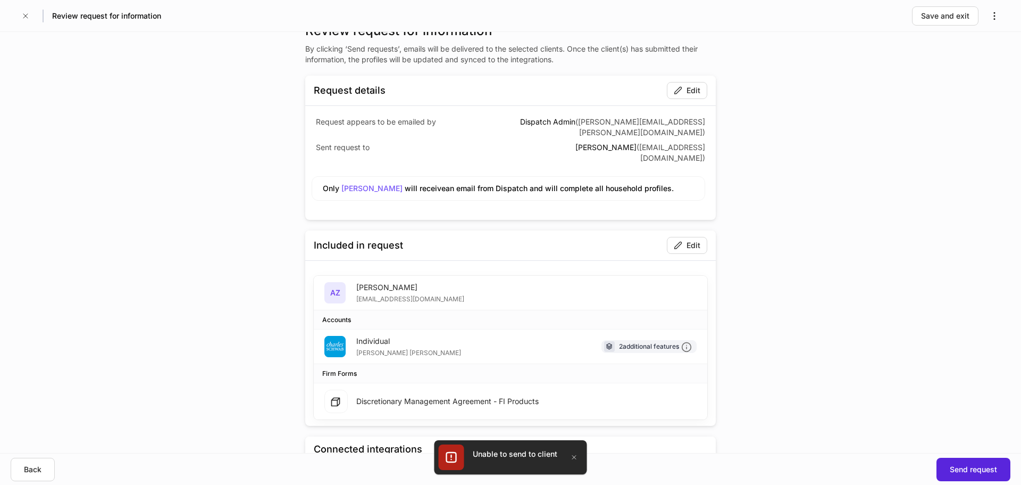
scroll to position [0, 0]
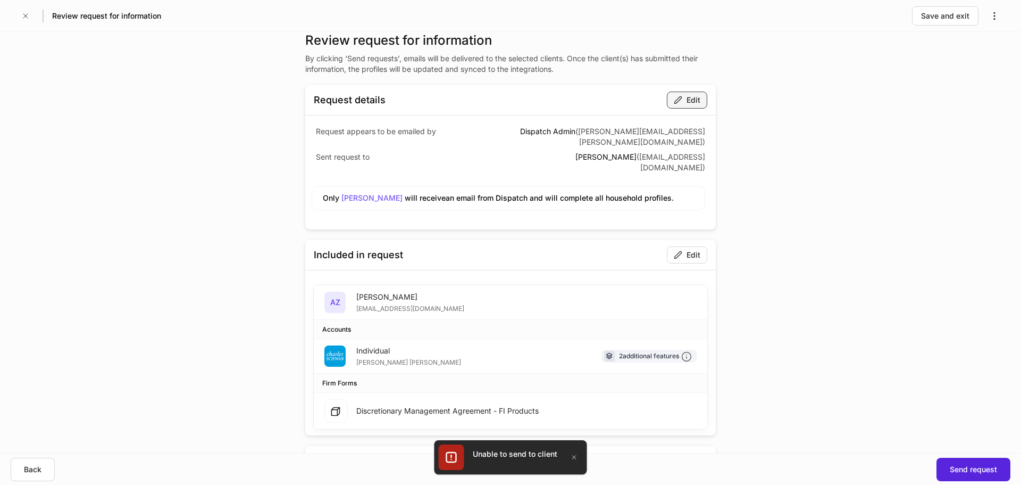
click at [678, 104] on icon "button" at bounding box center [678, 100] width 9 height 9
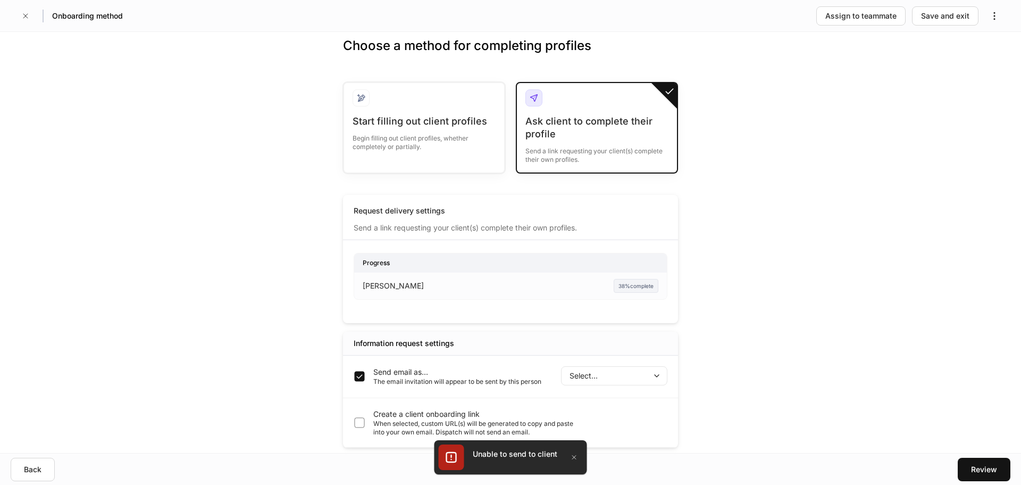
click at [603, 375] on body "Onboarding method Assign to teammate Save and exit Choose a method for completi…" at bounding box center [510, 242] width 1021 height 485
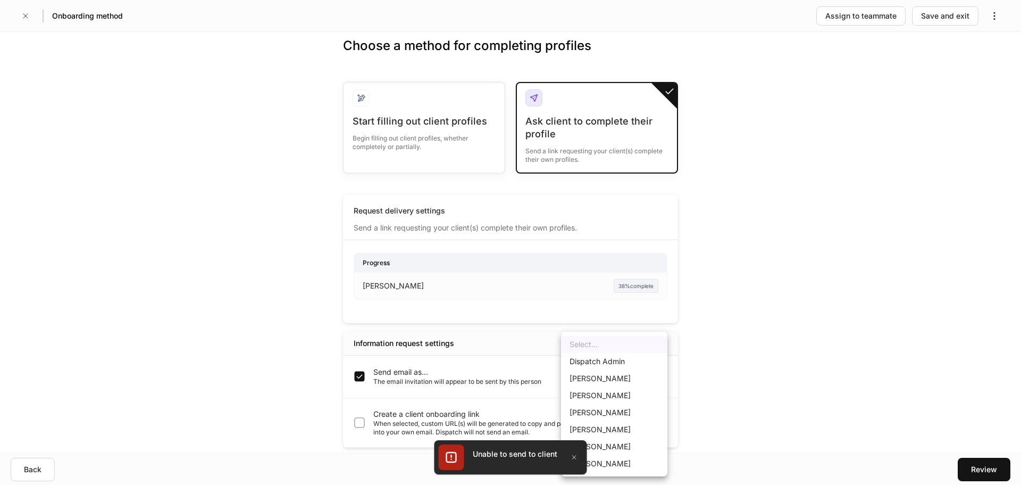
drag, startPoint x: 393, startPoint y: 315, endPoint x: 511, endPoint y: 298, distance: 118.7
click at [395, 315] on div at bounding box center [510, 242] width 1021 height 485
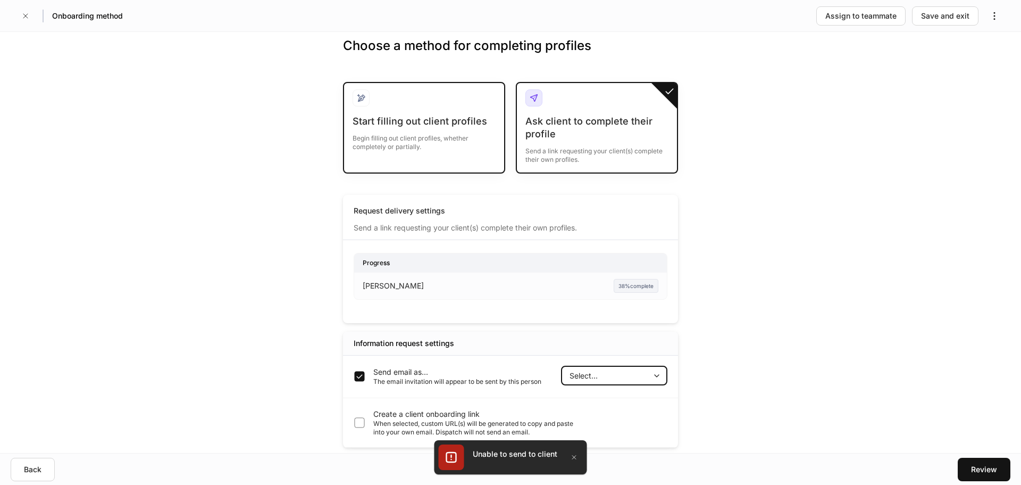
click at [382, 102] on div at bounding box center [424, 102] width 143 height 26
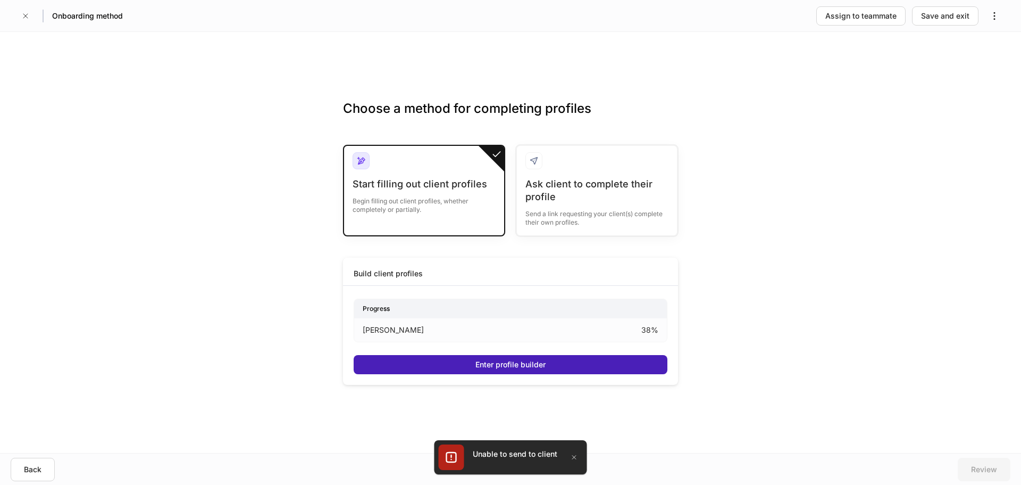
click at [540, 361] on div "Enter profile builder" at bounding box center [510, 364] width 70 height 11
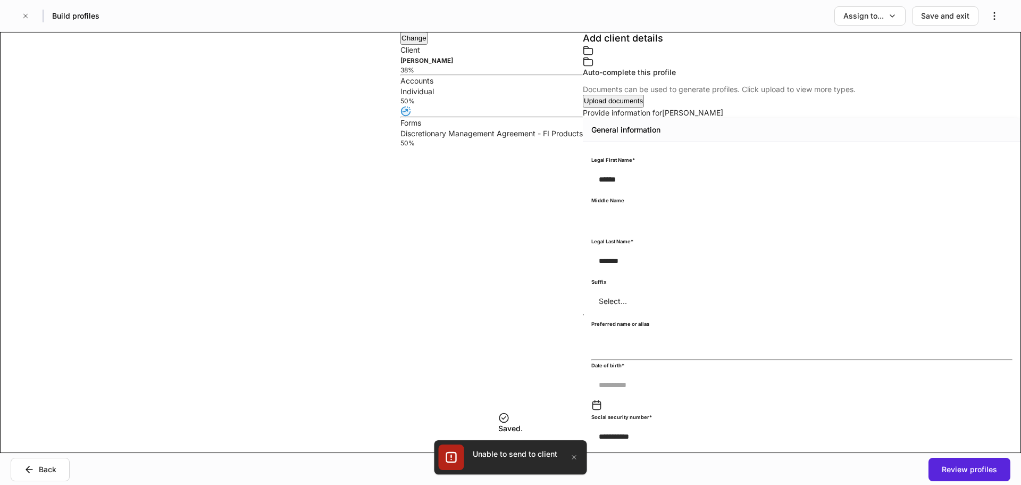
scroll to position [532, 0]
type input "**********"
click at [973, 471] on div "Review profiles" at bounding box center [969, 469] width 55 height 11
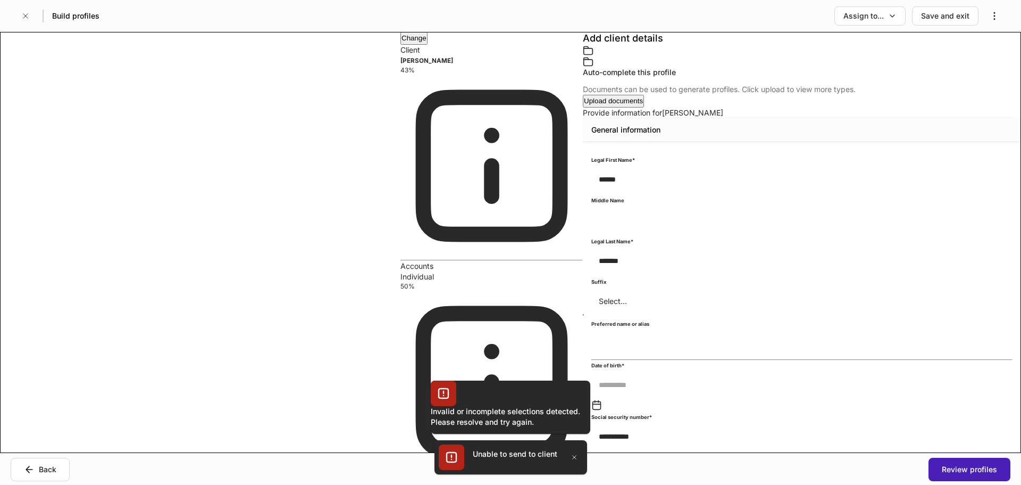
scroll to position [138, 0]
click at [897, 18] on icon "button" at bounding box center [892, 16] width 9 height 9
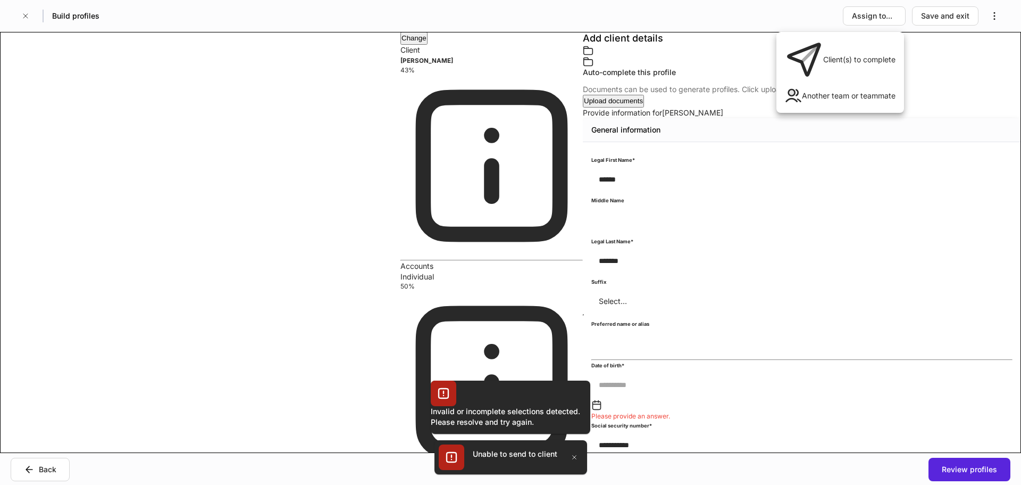
click at [878, 45] on li "Client(s) to complete" at bounding box center [840, 59] width 128 height 47
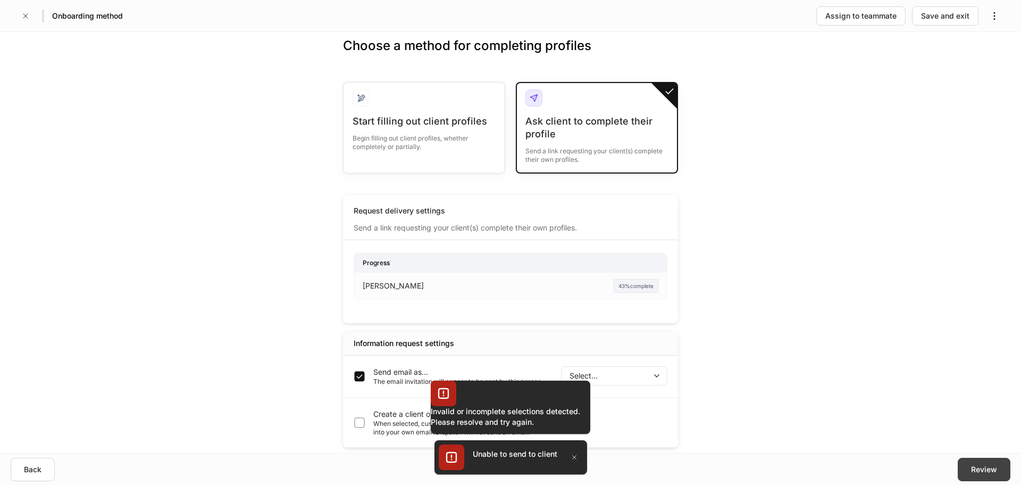
click at [971, 458] on button "Review" at bounding box center [984, 468] width 53 height 23
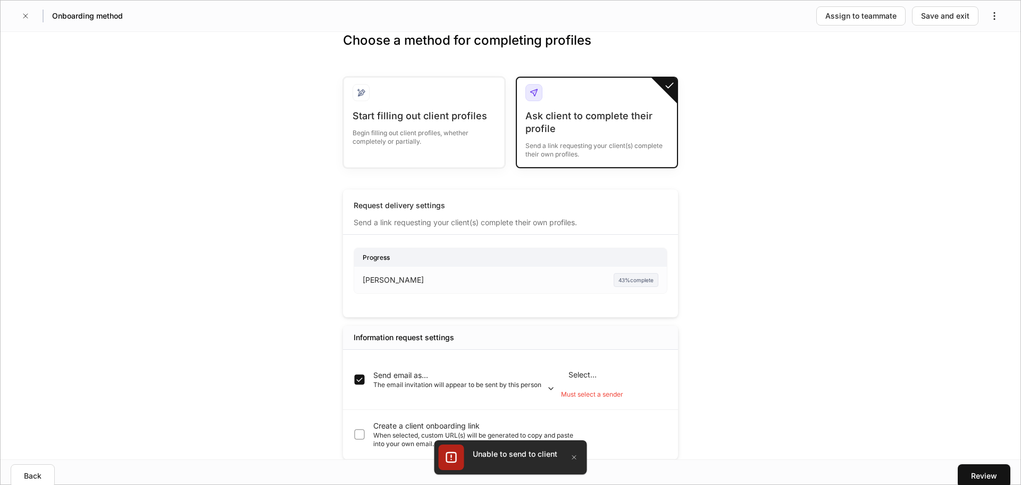
drag, startPoint x: 550, startPoint y: 366, endPoint x: 578, endPoint y: 371, distance: 28.1
click at [555, 366] on div "Send email as... The email invitation will appear to be sent by this person Sel…" at bounding box center [511, 379] width 314 height 38
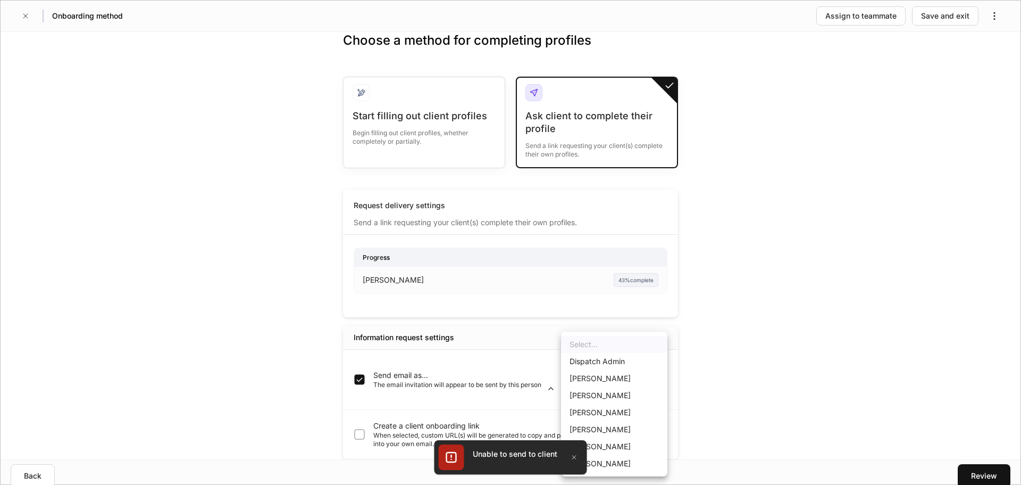
drag, startPoint x: 586, startPoint y: 372, endPoint x: 594, endPoint y: 374, distance: 8.3
click at [594, 374] on body "Onboarding method Assign to teammate Save and exit Choose a method for completi…" at bounding box center [510, 242] width 1021 height 485
click at [607, 360] on li "Dispatch Admin" at bounding box center [614, 361] width 106 height 17
type input "******"
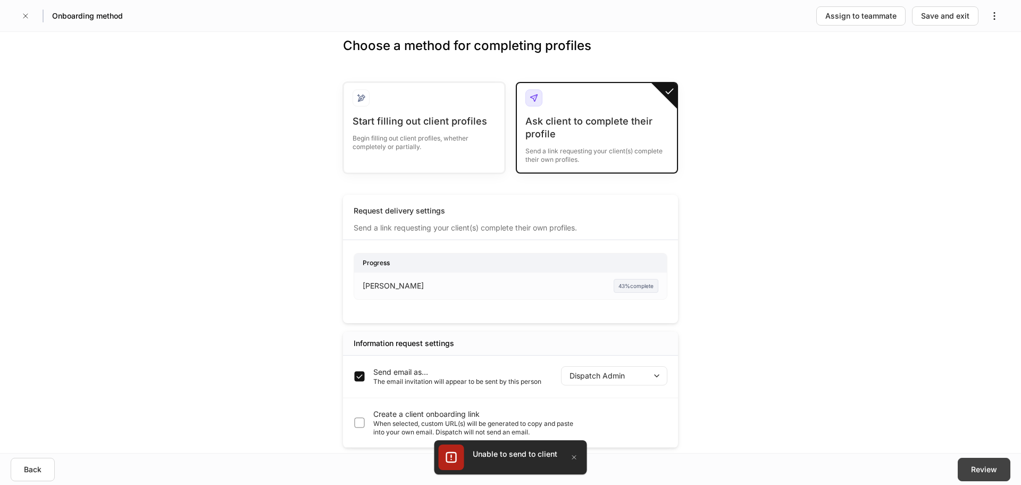
click at [990, 469] on div "Review" at bounding box center [984, 469] width 26 height 11
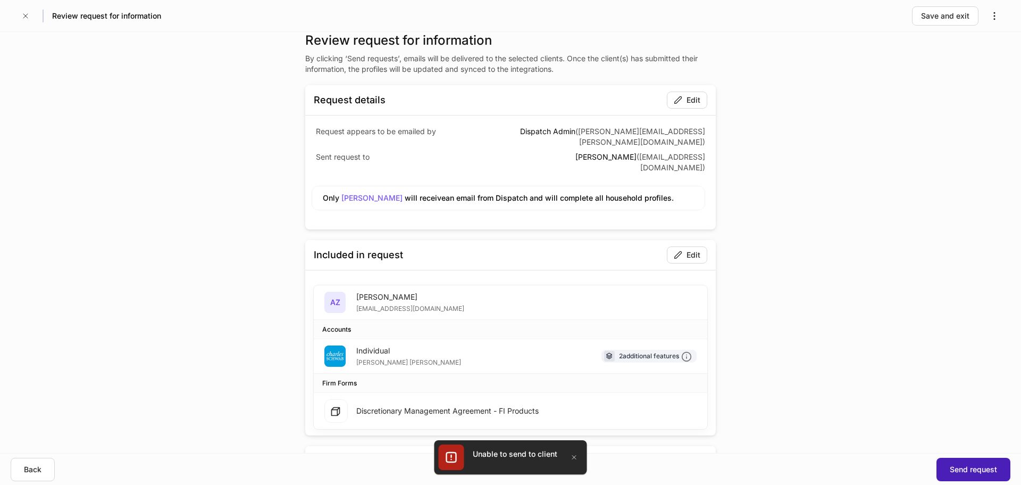
click at [975, 462] on button "Send request" at bounding box center [974, 468] width 74 height 23
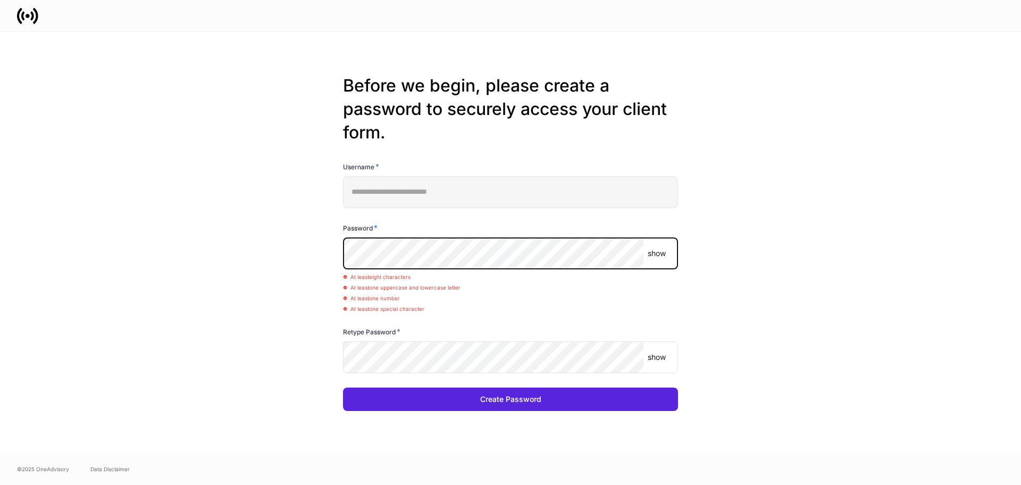
click at [343, 387] on button "Create Password" at bounding box center [510, 398] width 335 height 23
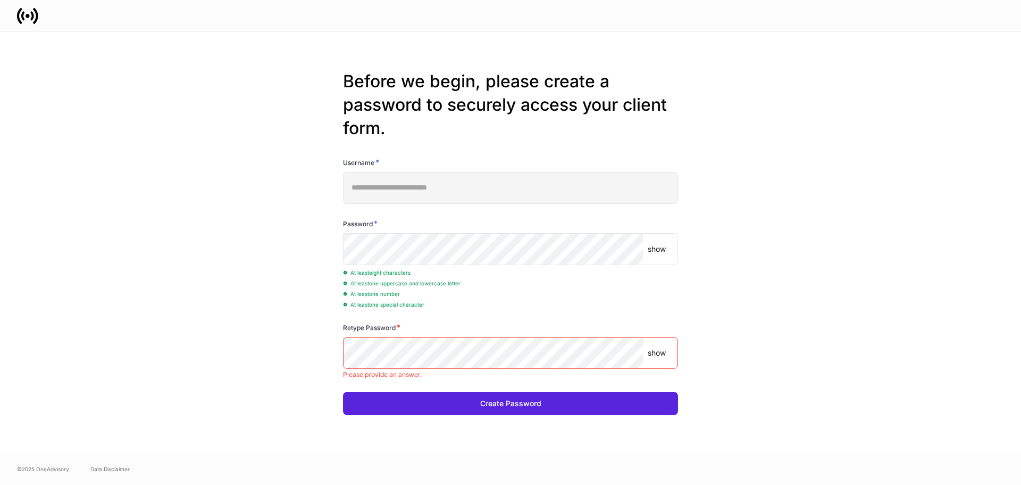
click at [502, 336] on div "Retype Password *" at bounding box center [510, 329] width 335 height 15
click at [653, 246] on p "show" at bounding box center [657, 249] width 18 height 11
click at [653, 246] on p "hide" at bounding box center [659, 249] width 15 height 11
click at [517, 370] on div "show ​ Please provide an answer." at bounding box center [510, 358] width 335 height 42
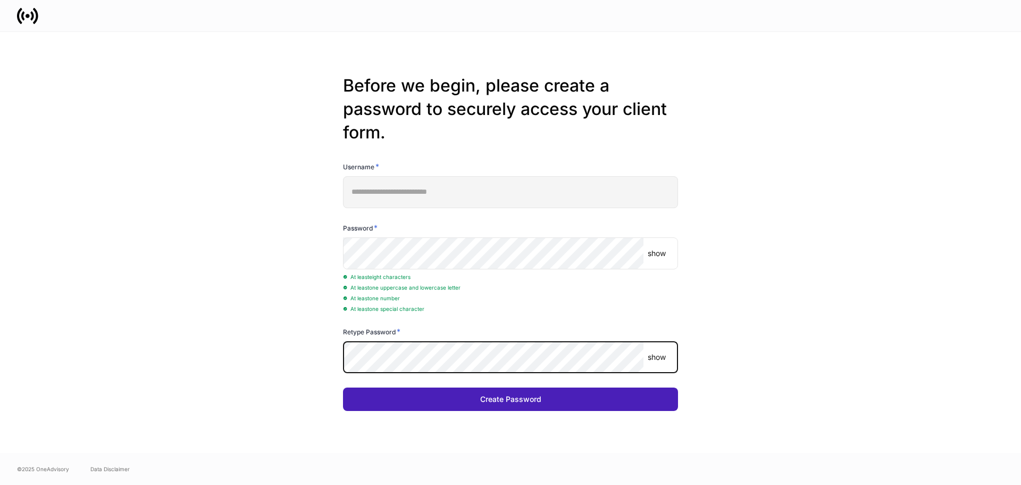
click at [511, 398] on div "Create Password" at bounding box center [510, 399] width 61 height 11
